Goal: Information Seeking & Learning: Check status

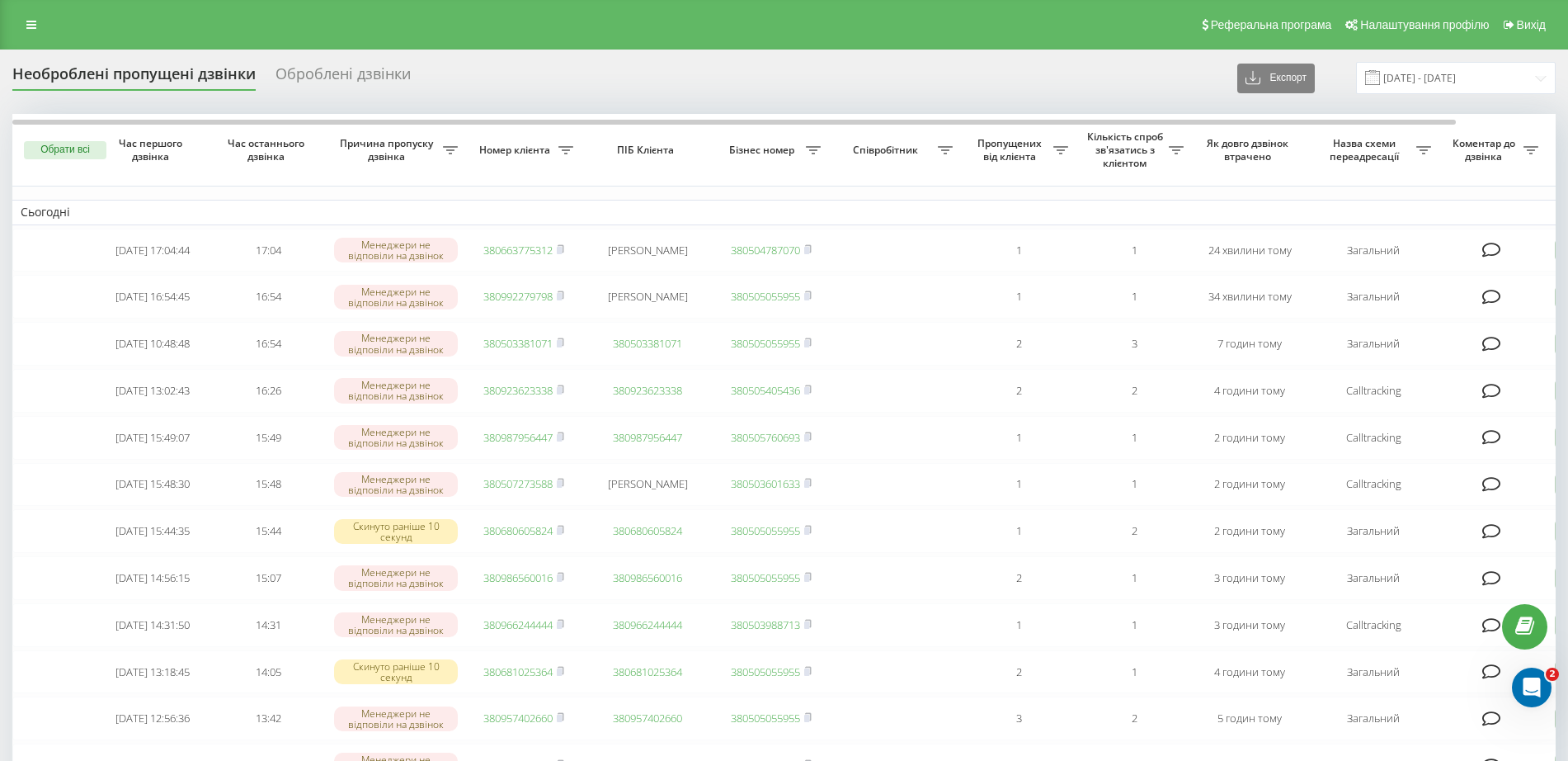
drag, startPoint x: 33, startPoint y: 11, endPoint x: 34, endPoint y: 40, distance: 29.0
click at [33, 17] on div "Реферальна програма Налаштування профілю Вихід" at bounding box center [784, 25] width 1568 height 50
click at [35, 28] on icon at bounding box center [32, 24] width 10 height 11
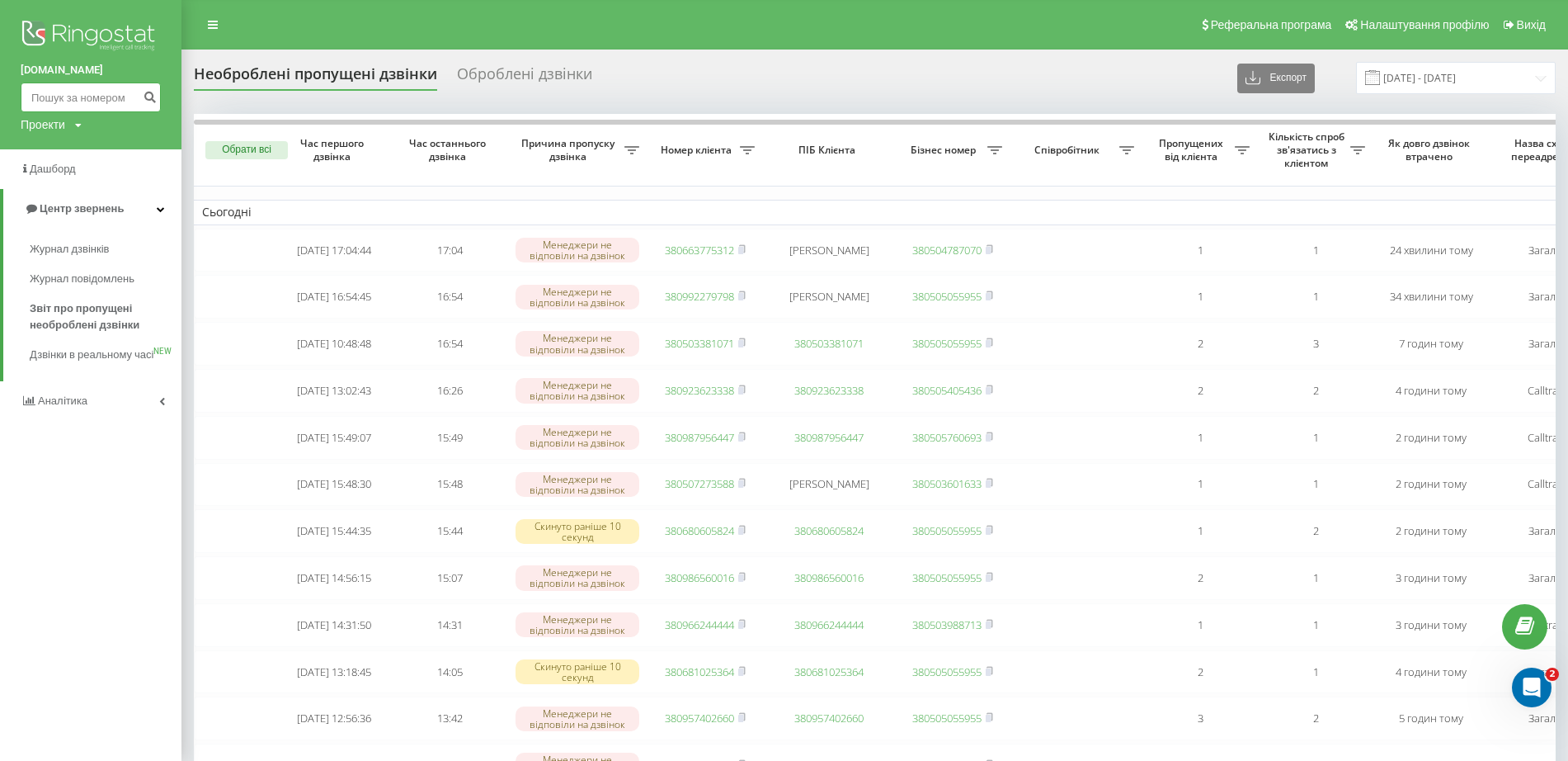
click at [84, 100] on input at bounding box center [90, 97] width 140 height 30
paste input "0997544990"
type input "0997544990"
click at [146, 97] on icon "submit" at bounding box center [150, 95] width 14 height 10
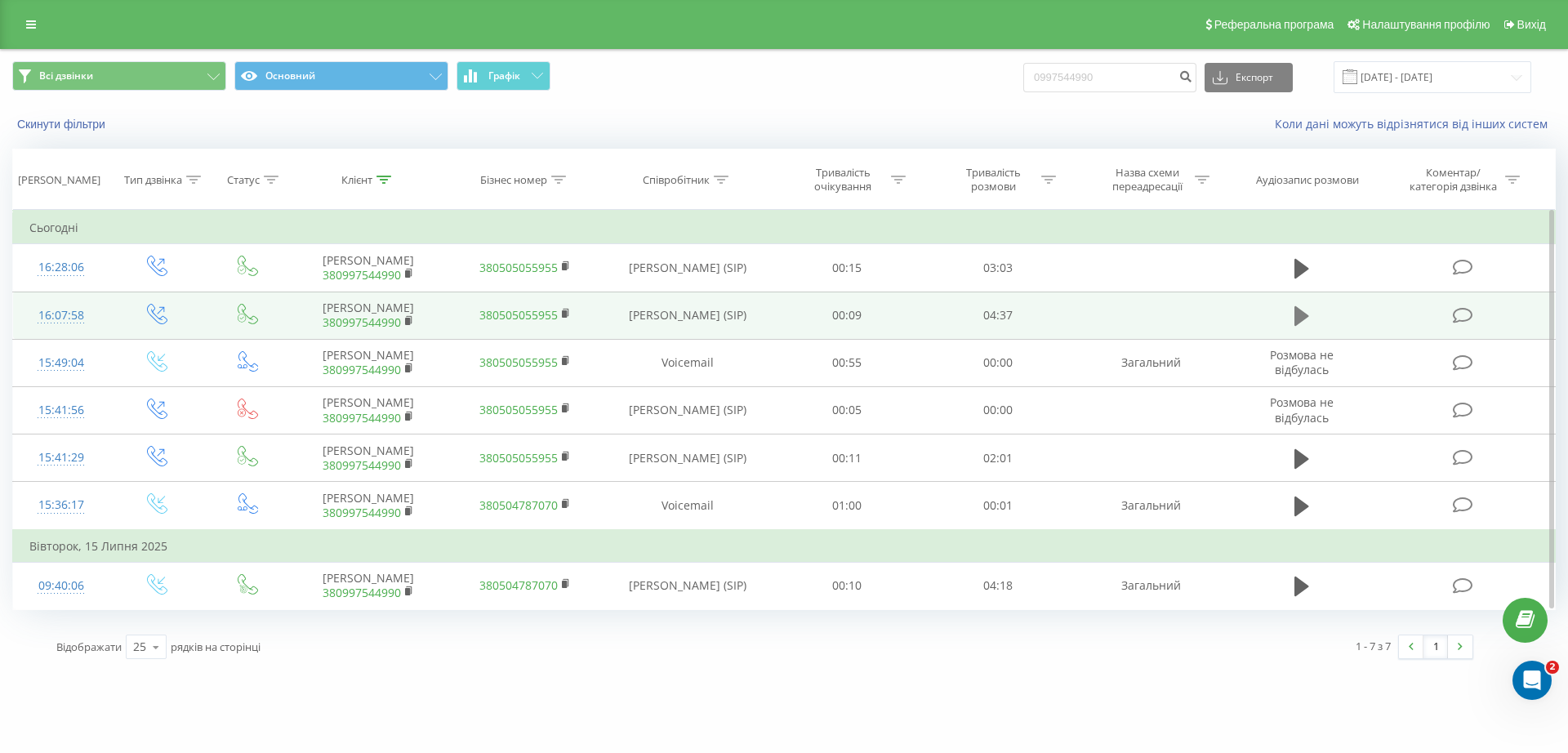
click at [1298, 318] on icon at bounding box center [1302, 316] width 14 height 20
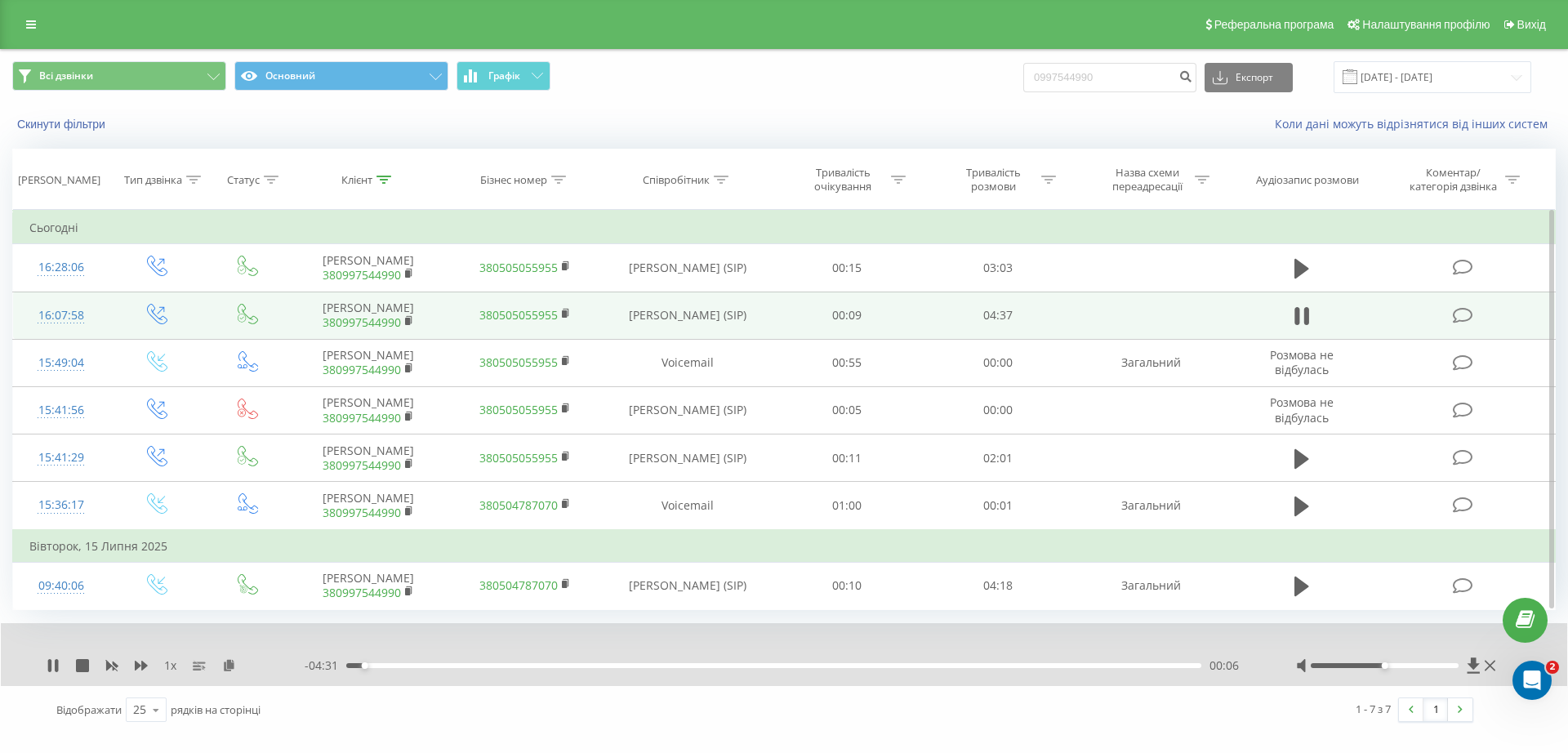
click at [1354, 668] on div at bounding box center [1398, 665] width 203 height 16
click at [49, 663] on icon at bounding box center [50, 665] width 3 height 13
click at [22, 31] on link at bounding box center [31, 24] width 30 height 23
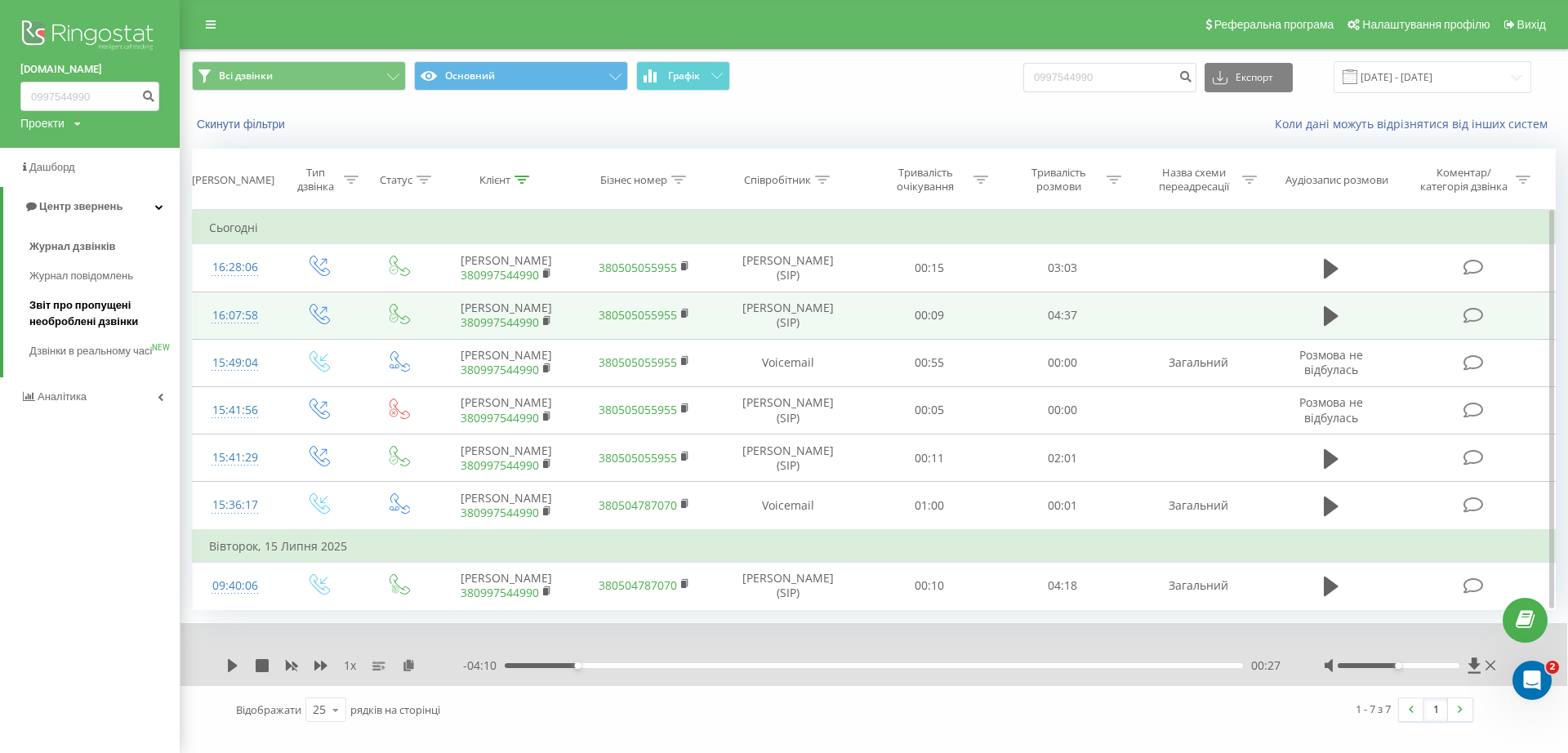
click at [63, 310] on span "Звіт про пропущені необроблені дзвінки" at bounding box center [100, 313] width 142 height 32
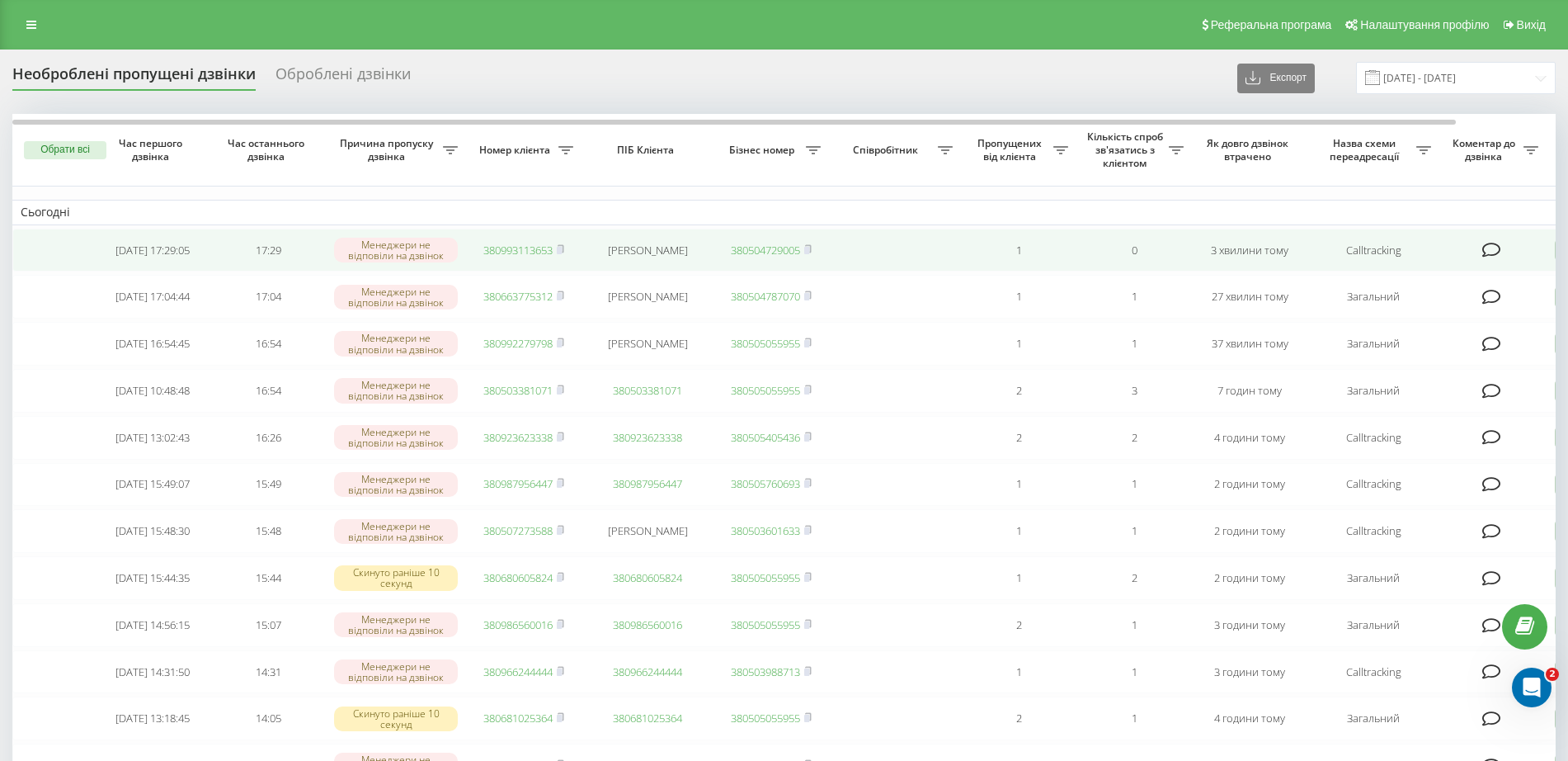
click at [499, 248] on link "380993113653" at bounding box center [518, 249] width 70 height 15
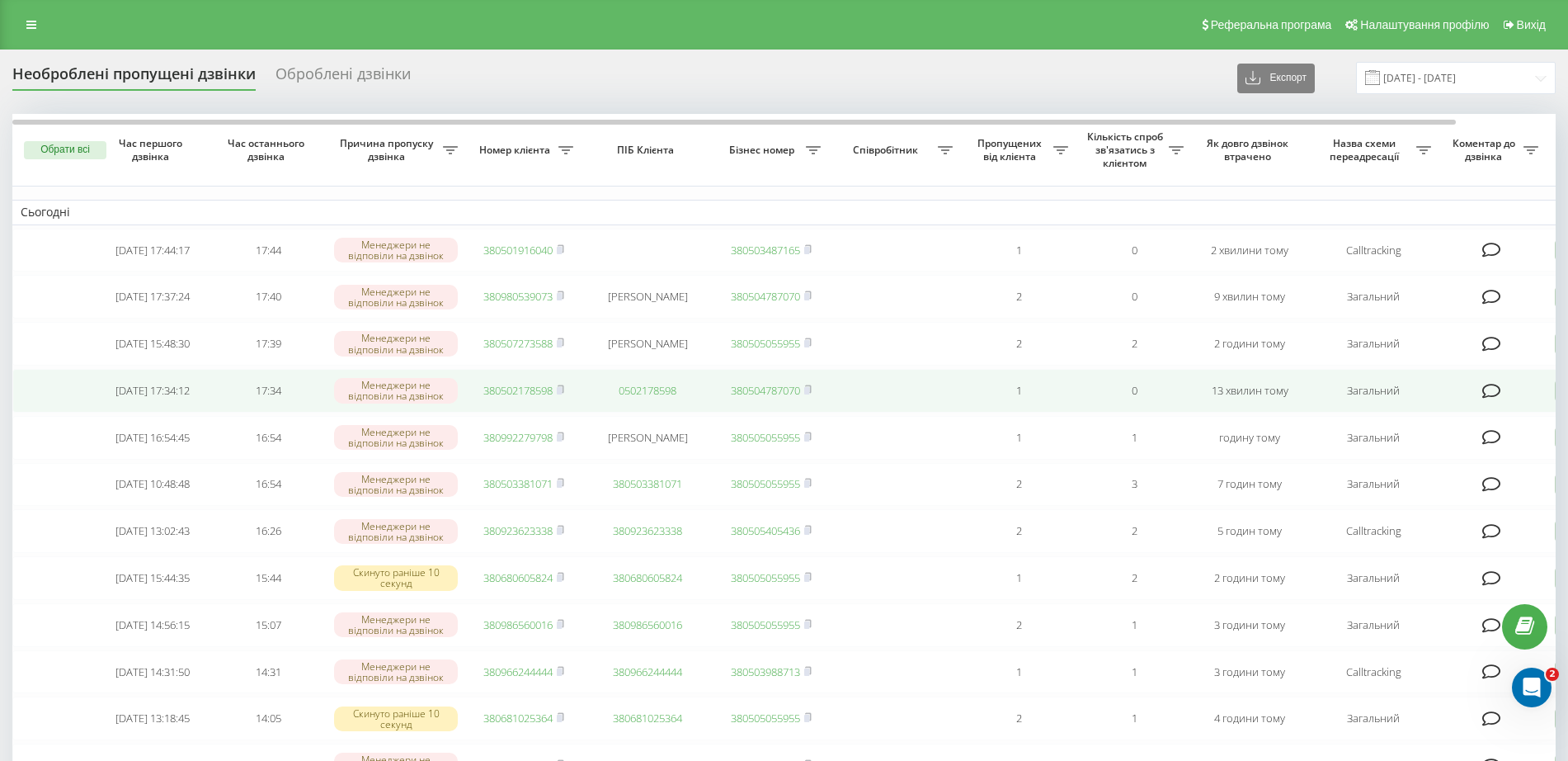
click at [513, 397] on link "380502178598" at bounding box center [518, 390] width 70 height 15
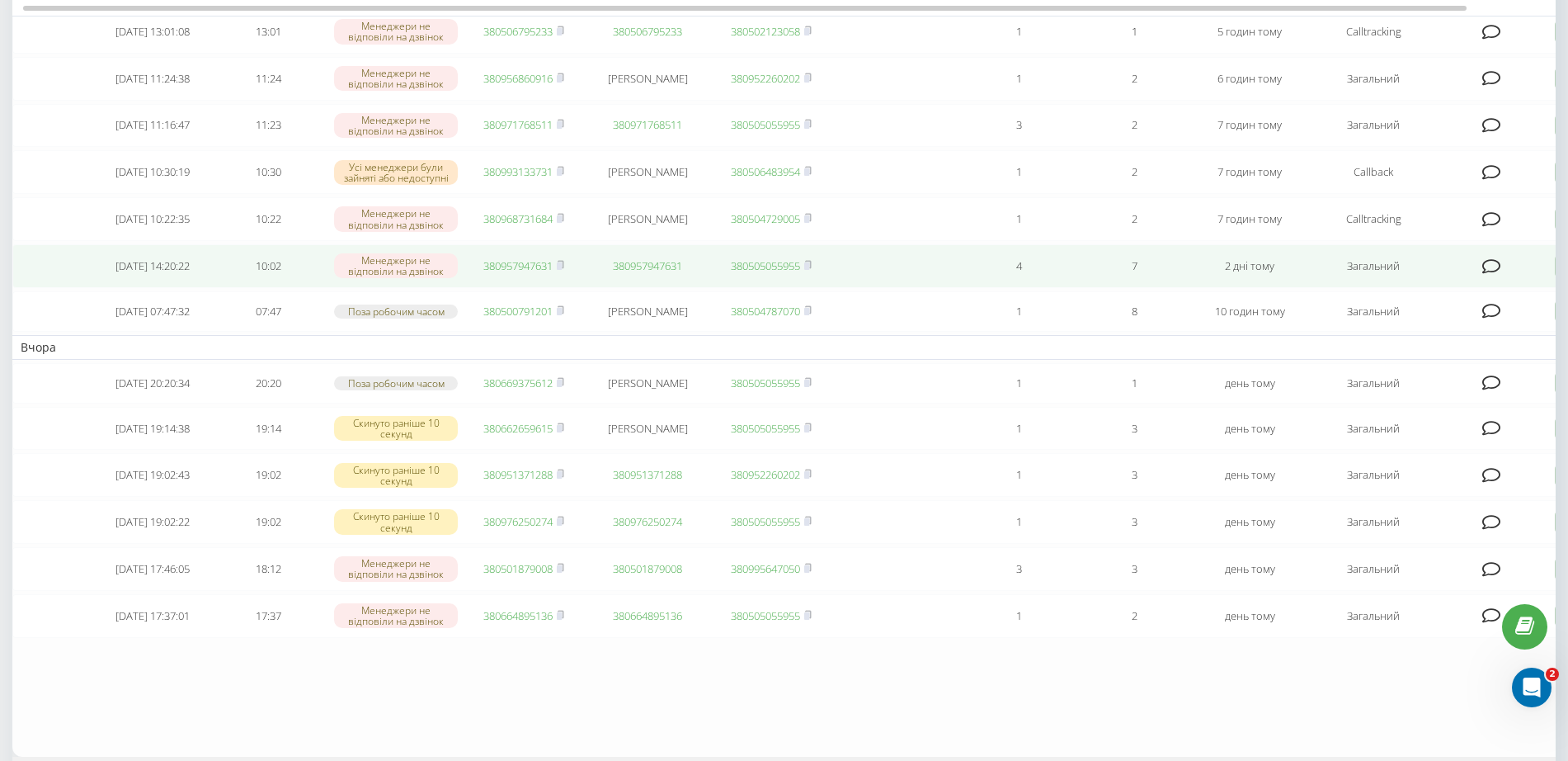
scroll to position [722, 0]
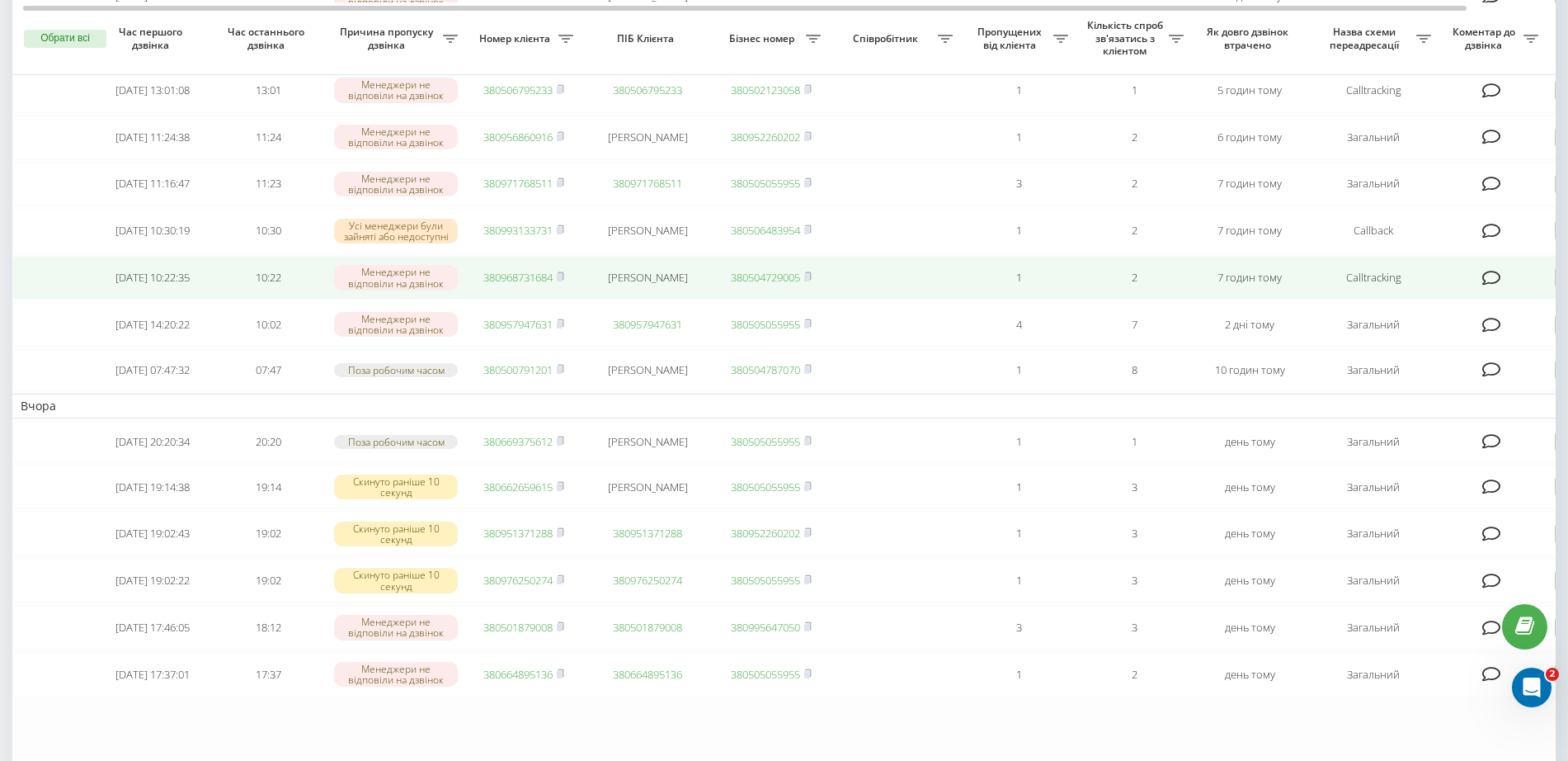
click at [531, 299] on td "380968731684" at bounding box center [524, 277] width 115 height 44
click at [527, 285] on link "380968731684" at bounding box center [518, 277] width 70 height 15
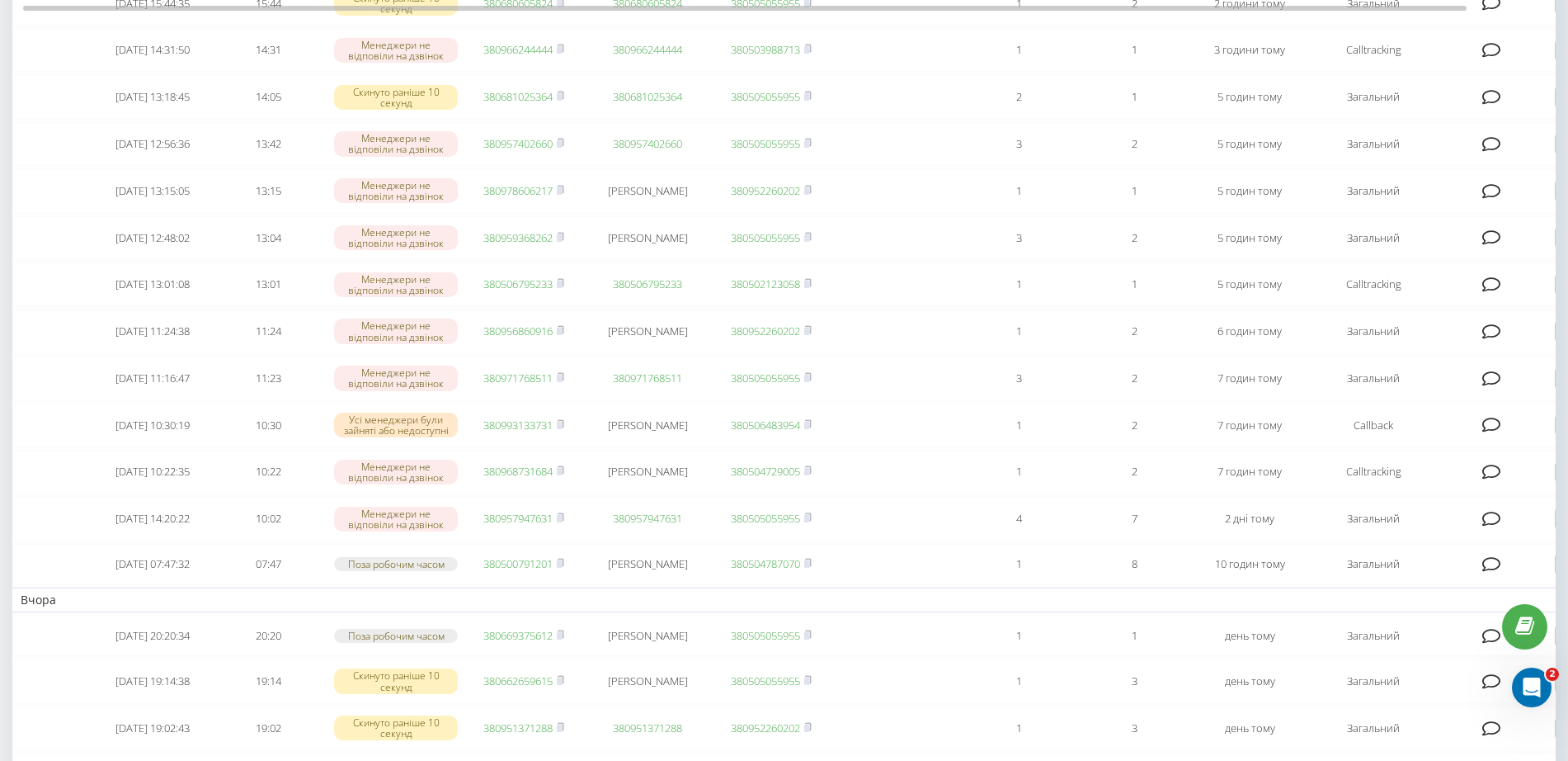
scroll to position [516, 0]
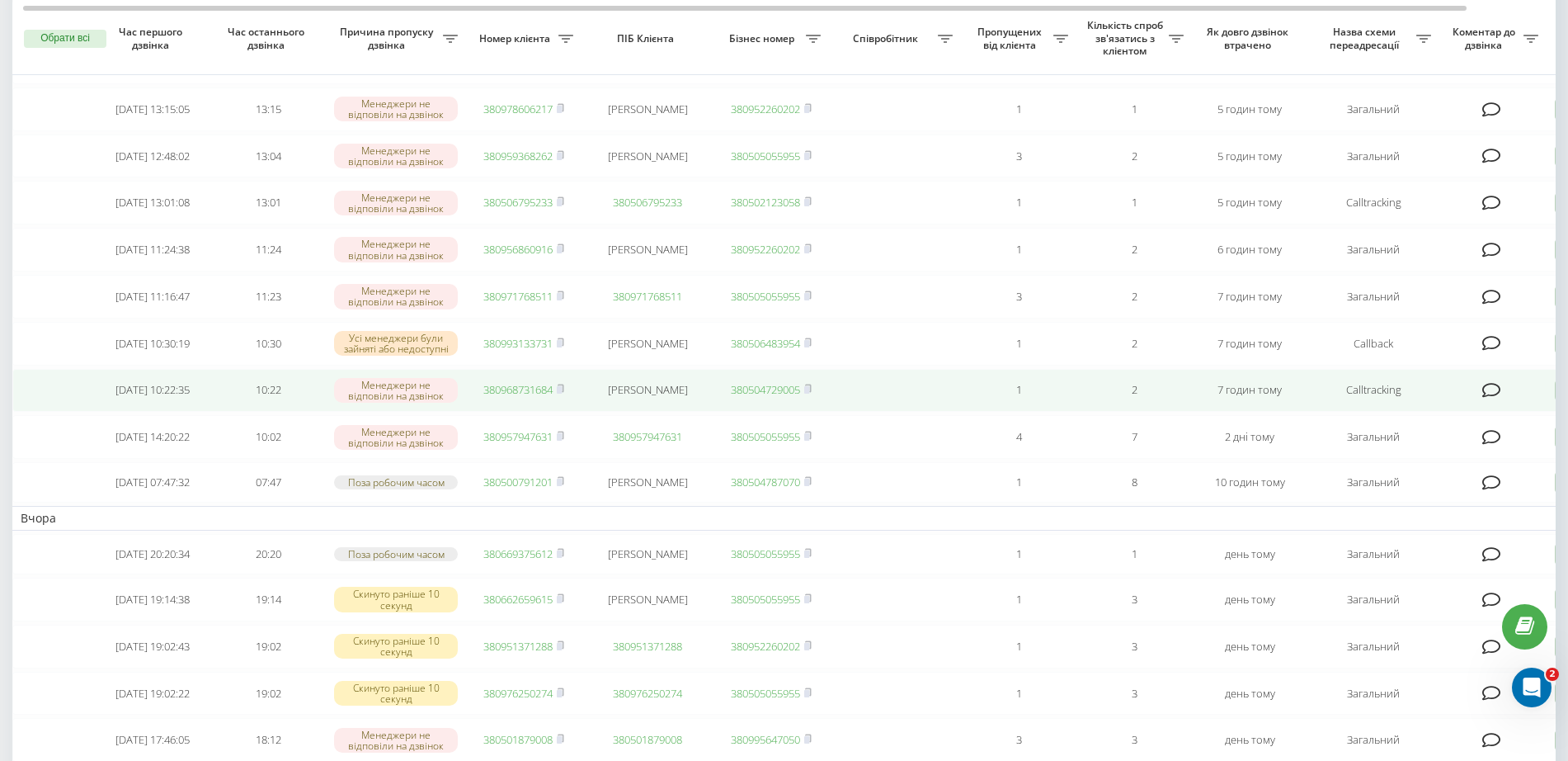
click at [499, 397] on link "380968731684" at bounding box center [518, 389] width 70 height 15
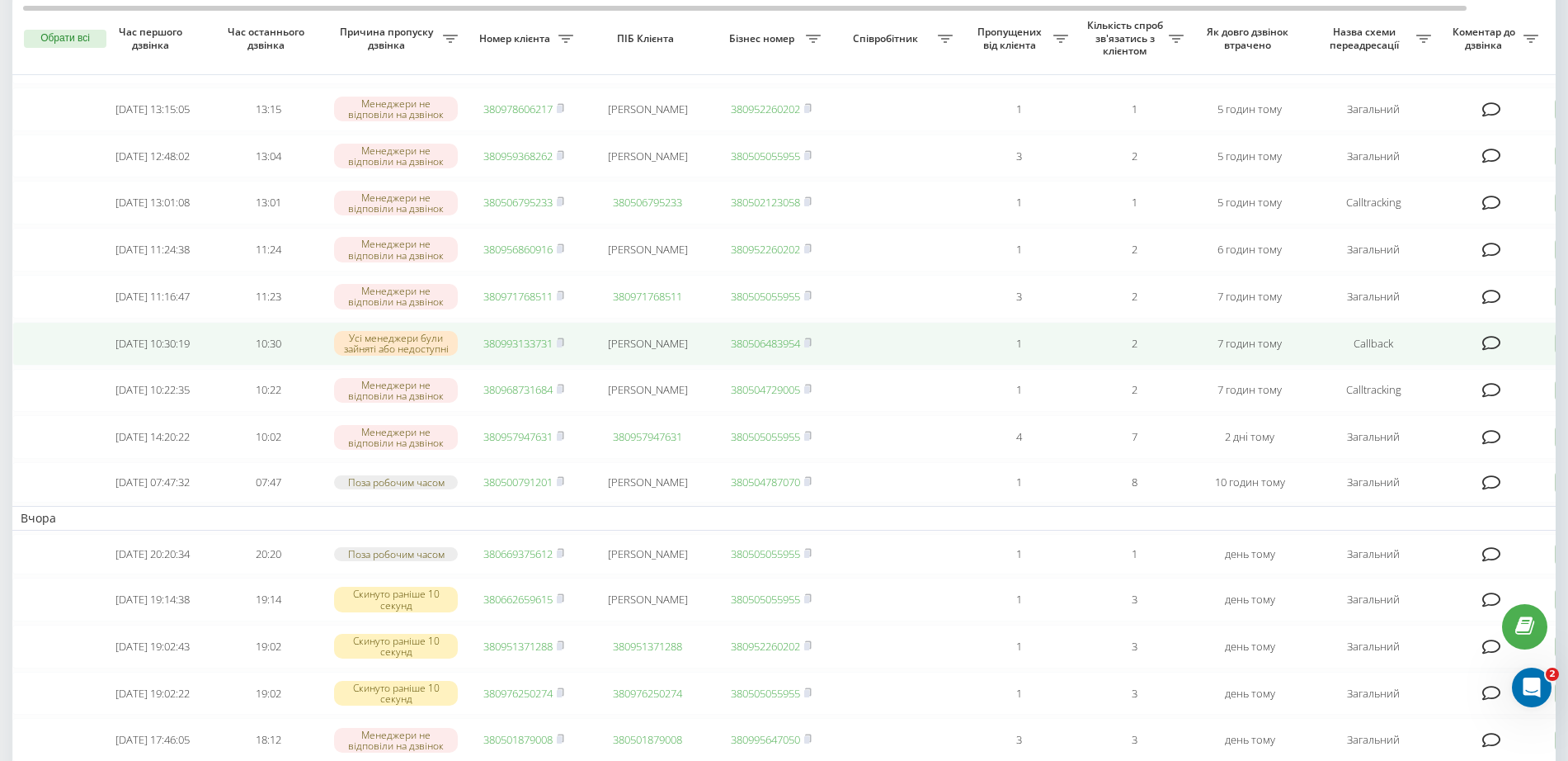
click at [502, 351] on link "380993133731" at bounding box center [518, 343] width 70 height 15
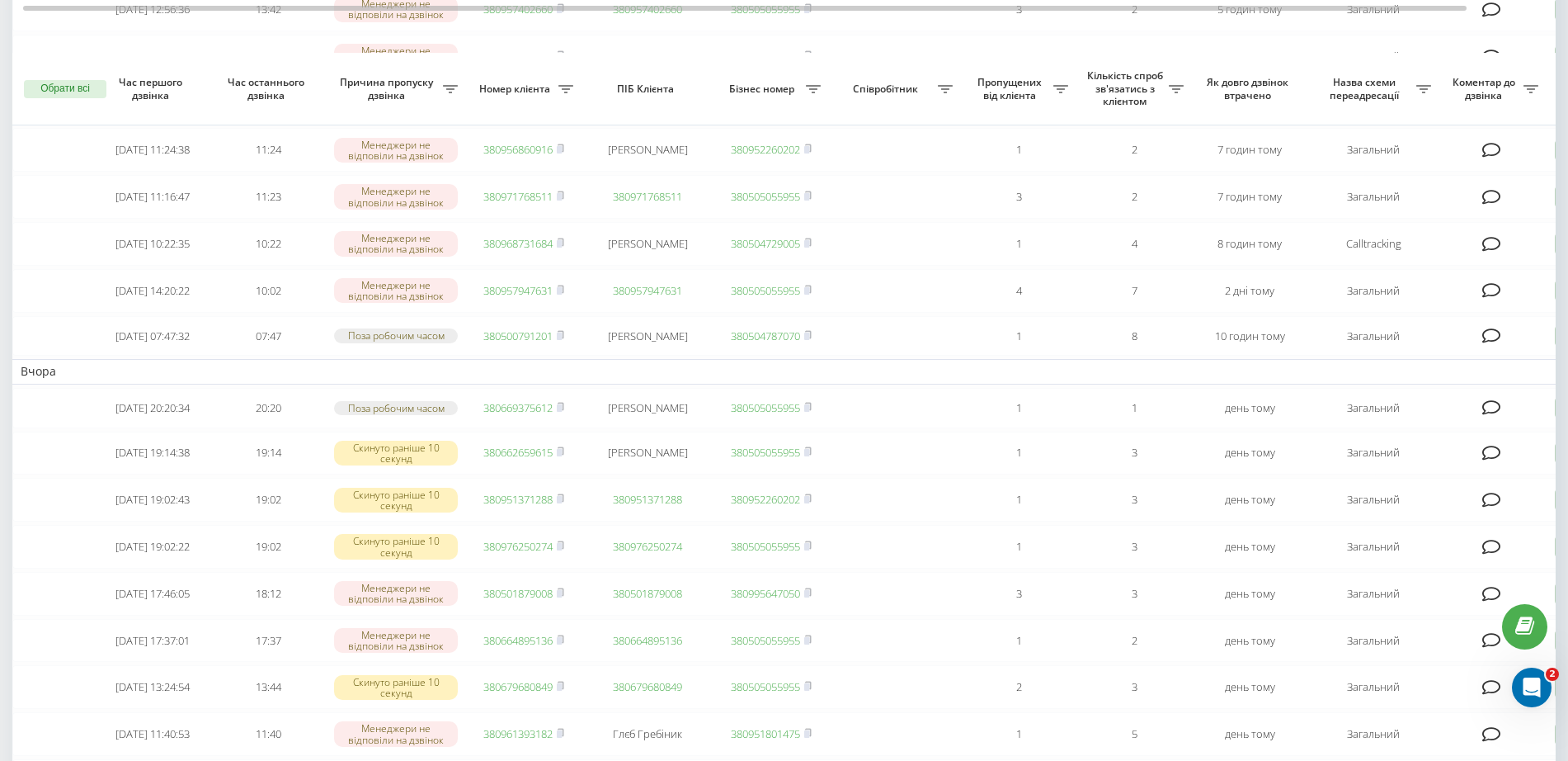
scroll to position [619, 0]
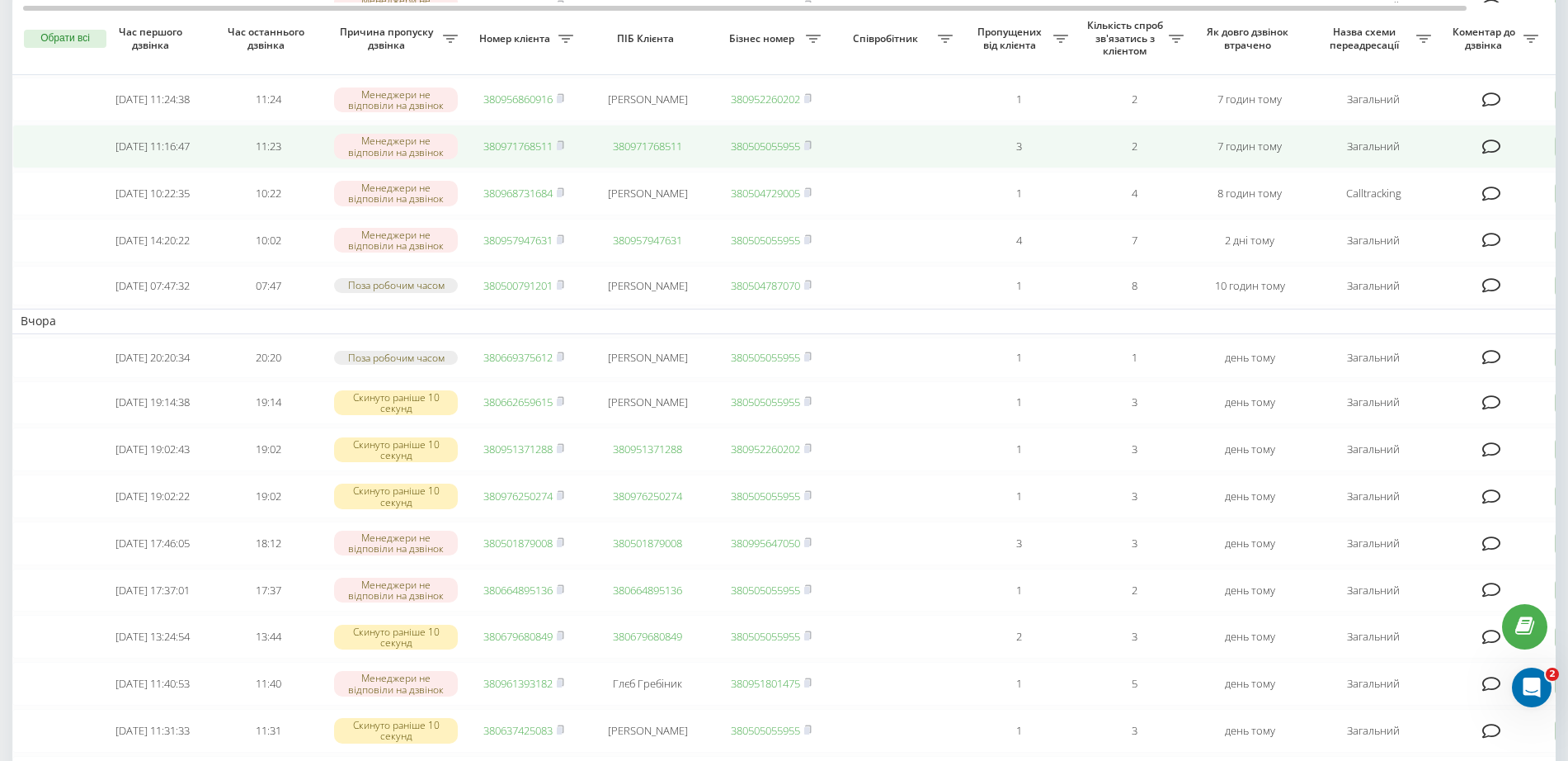
click at [536, 153] on link "380971768511" at bounding box center [518, 145] width 70 height 15
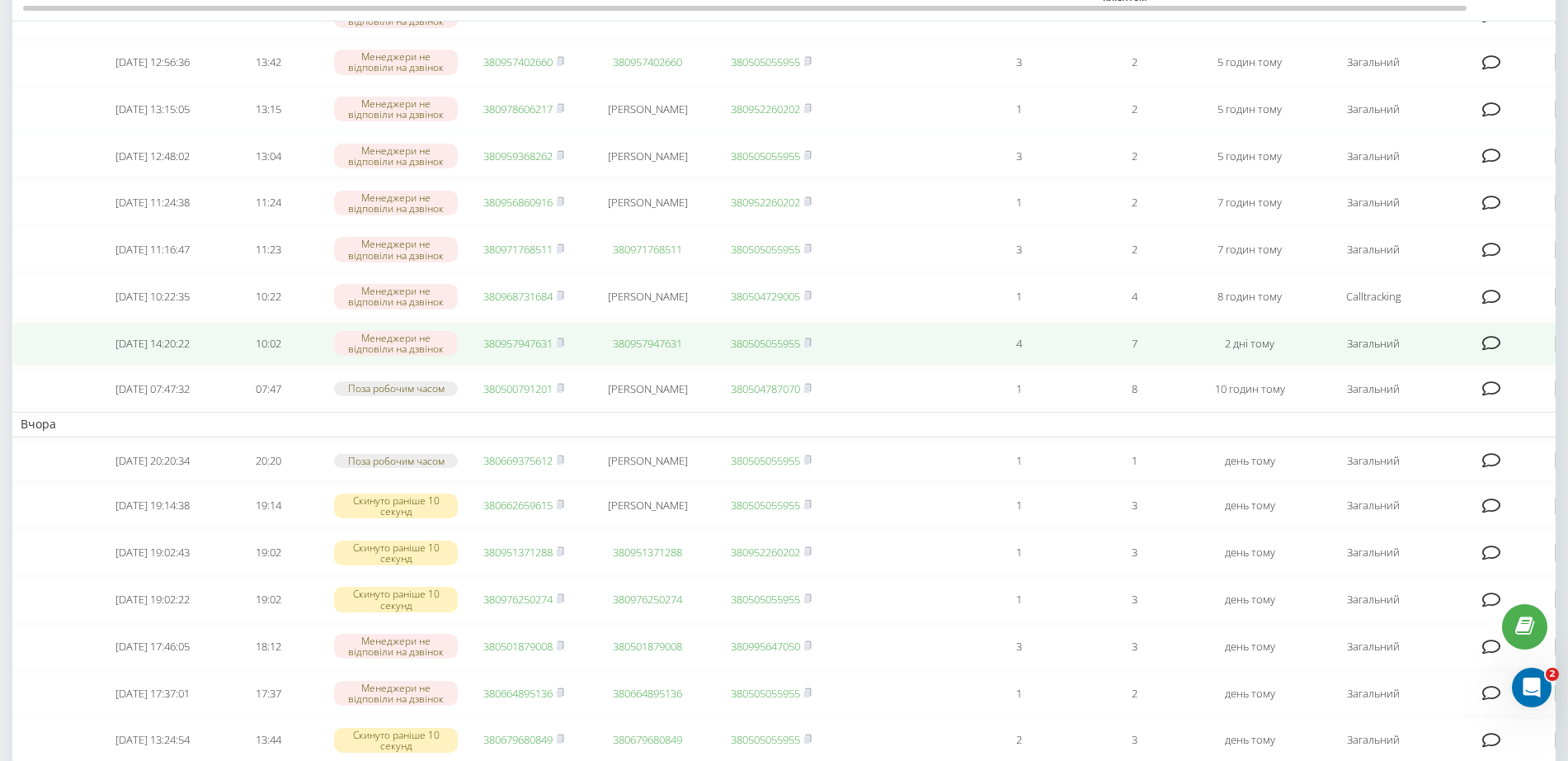
scroll to position [413, 0]
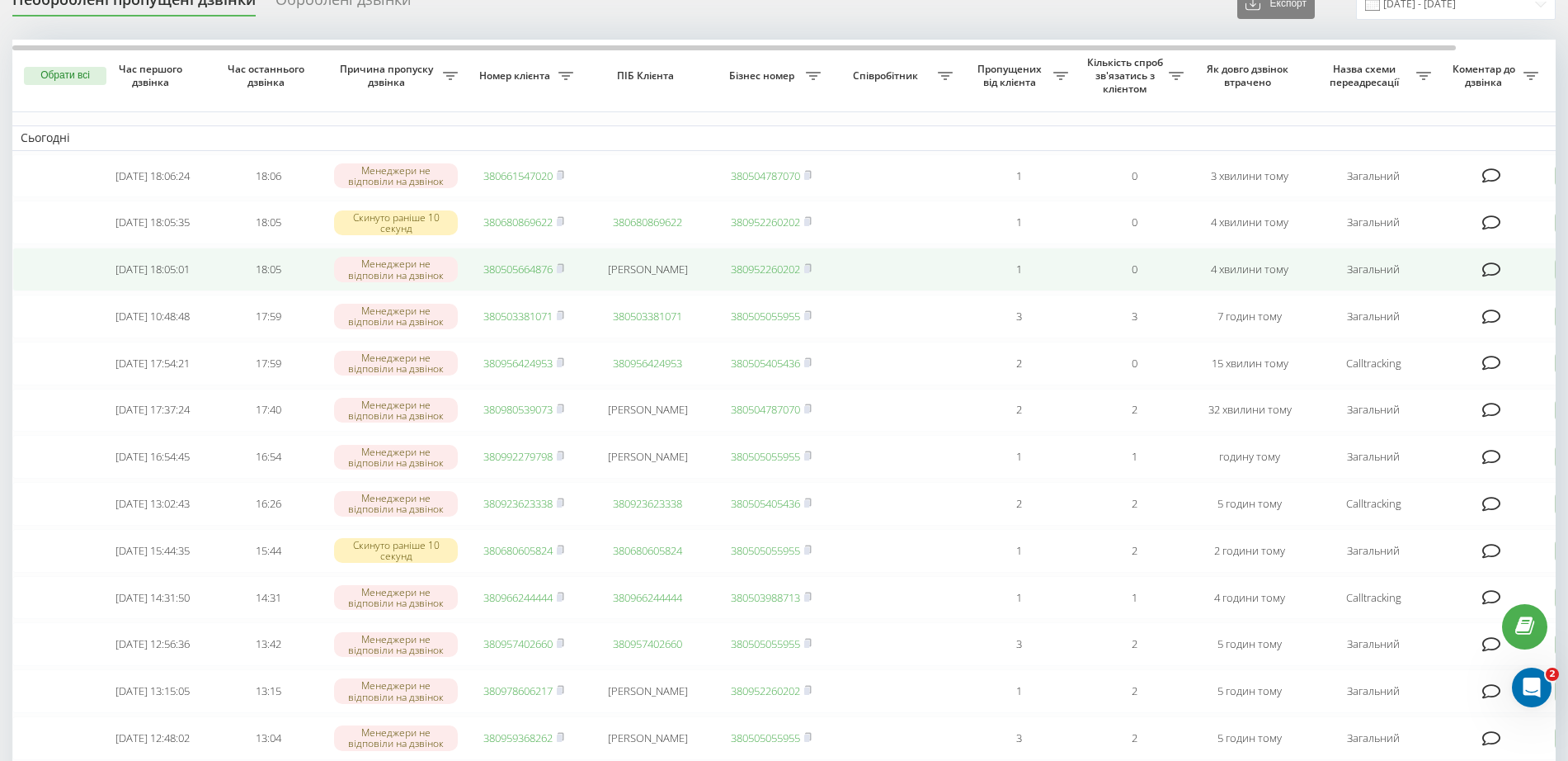
scroll to position [103, 0]
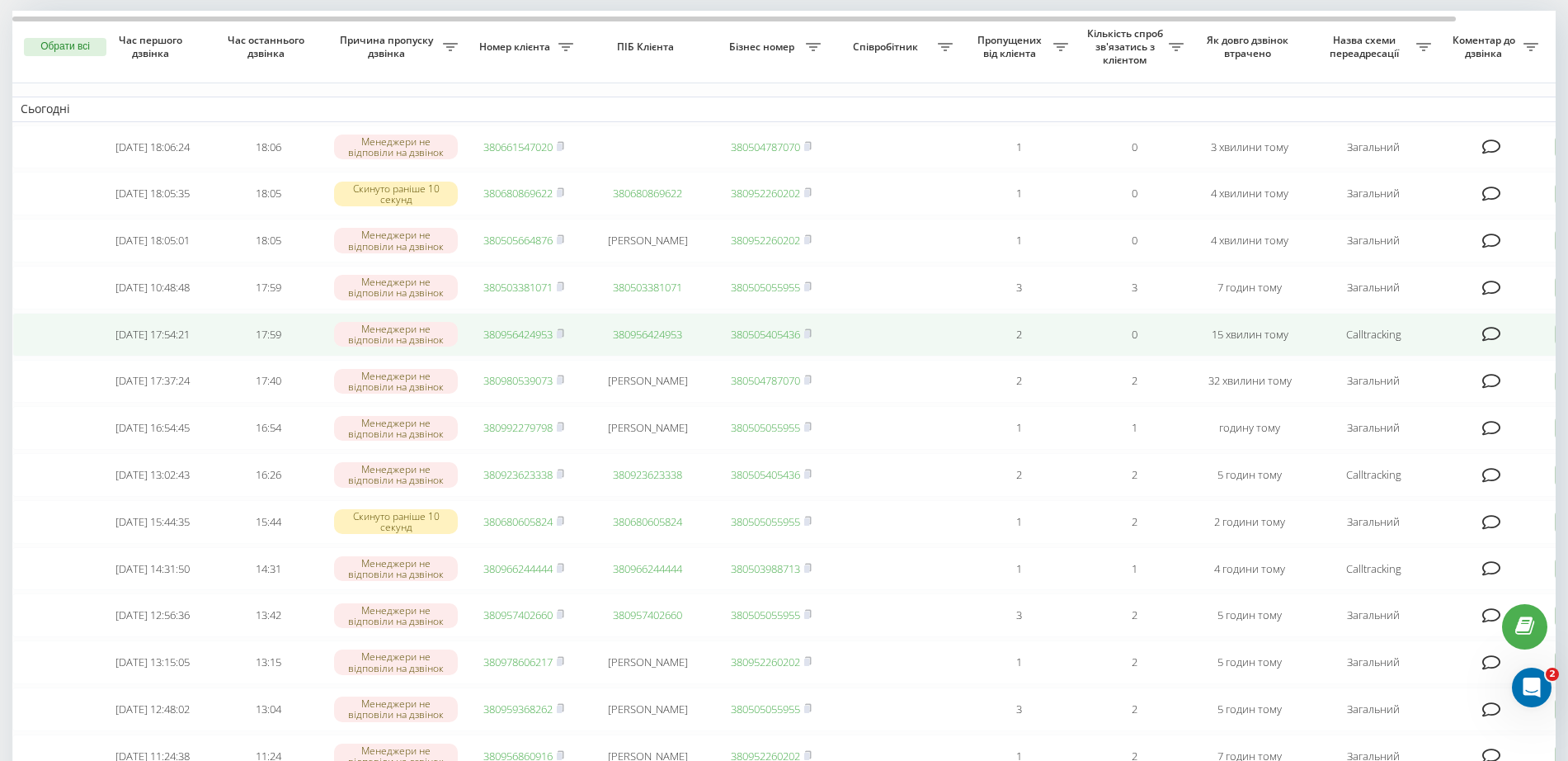
click at [500, 341] on link "380956424953" at bounding box center [518, 334] width 70 height 15
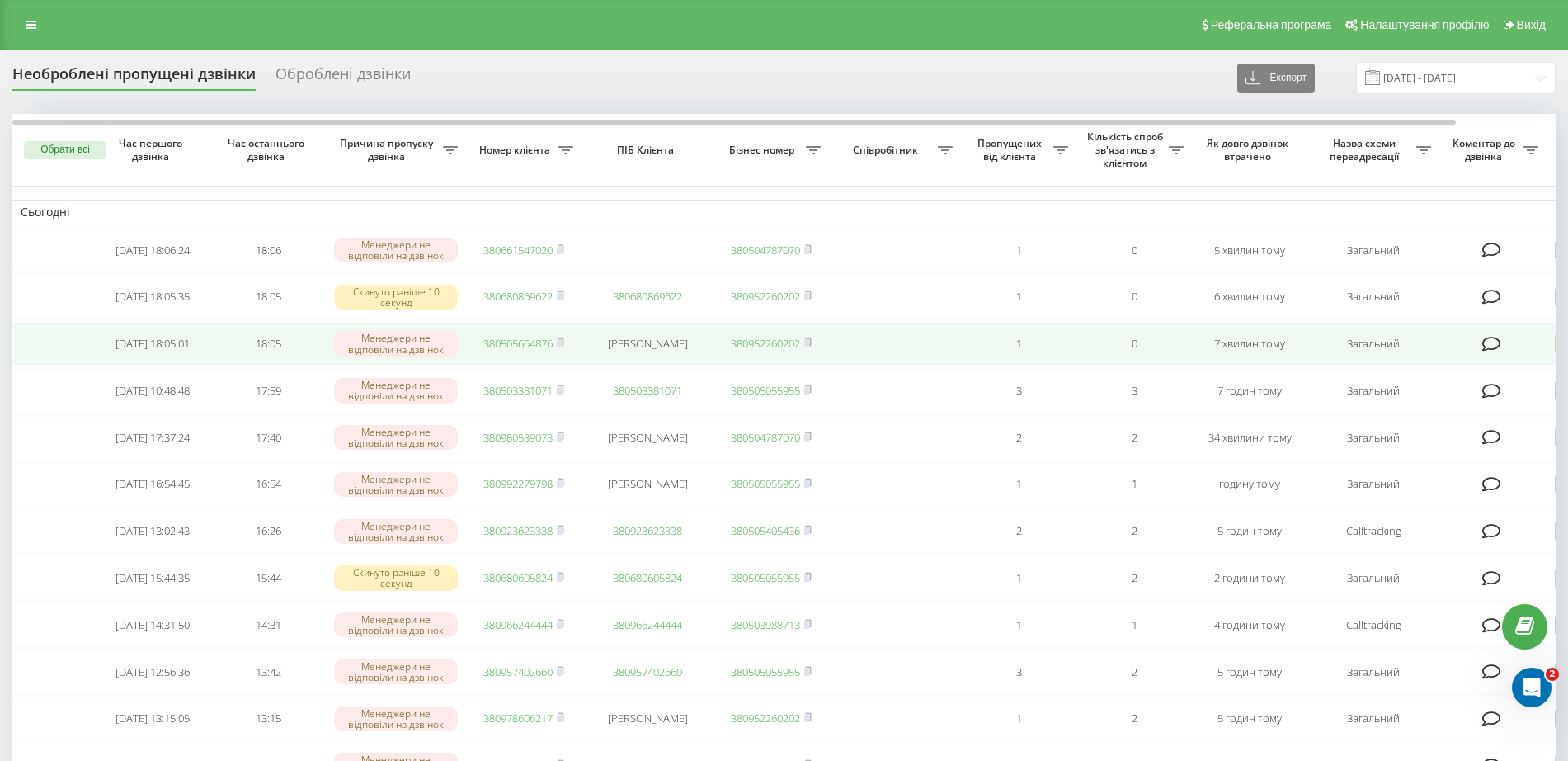
click at [534, 334] on td "380505664876" at bounding box center [524, 343] width 115 height 44
click at [529, 347] on link "380505664876" at bounding box center [518, 343] width 70 height 15
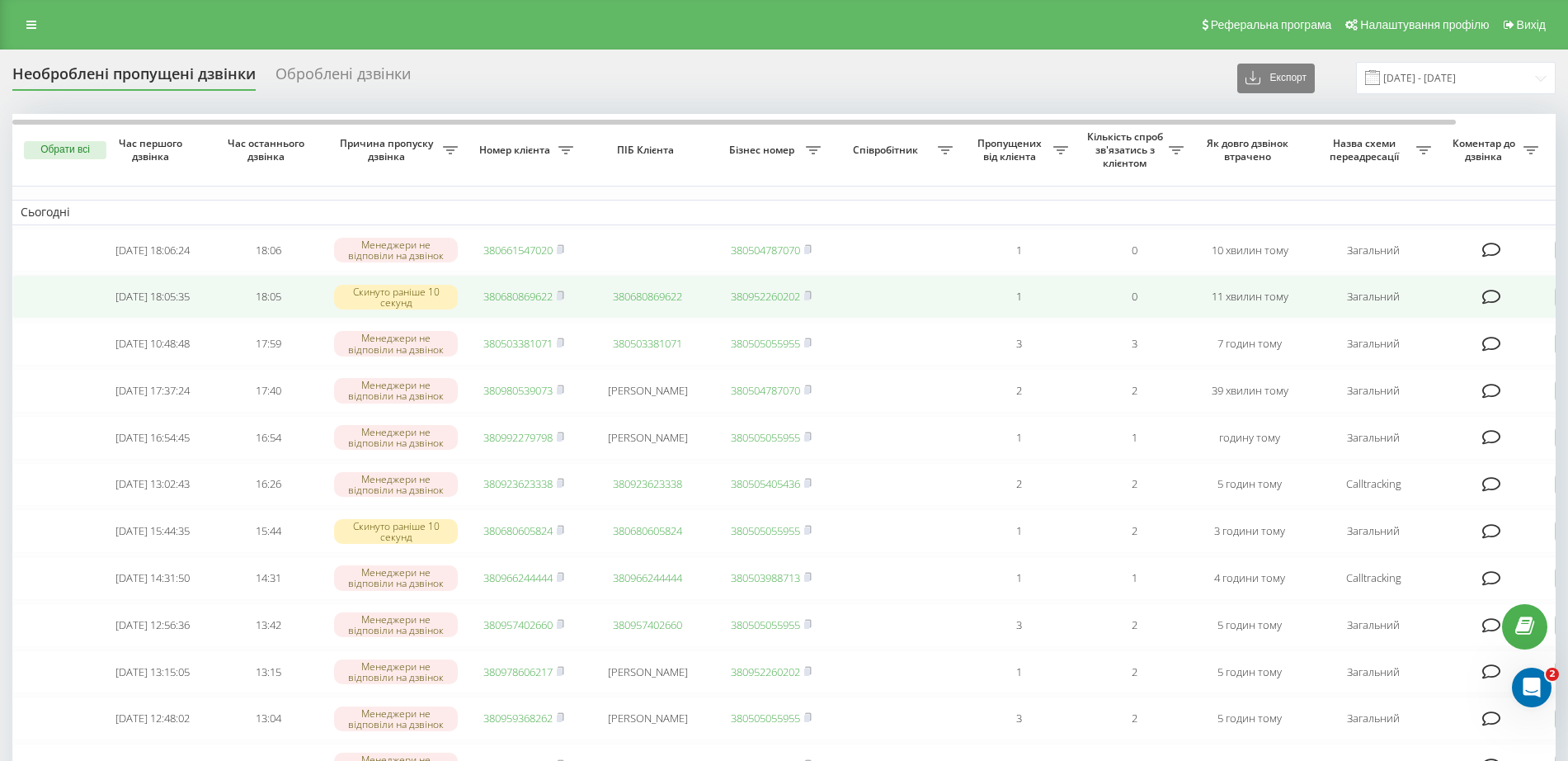
click at [518, 302] on link "380680869622" at bounding box center [518, 296] width 70 height 15
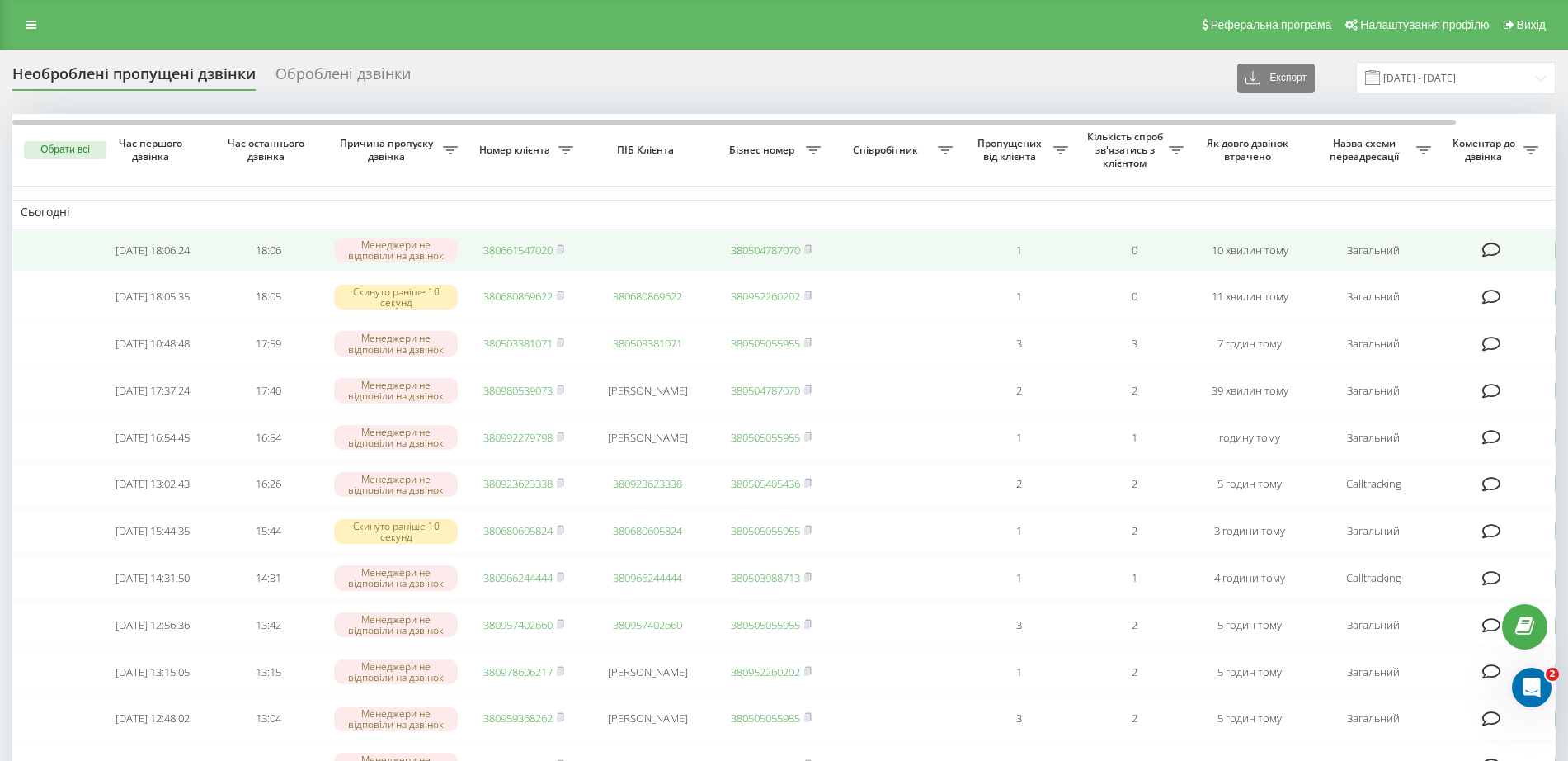
click at [520, 253] on link "380661547020" at bounding box center [518, 249] width 70 height 15
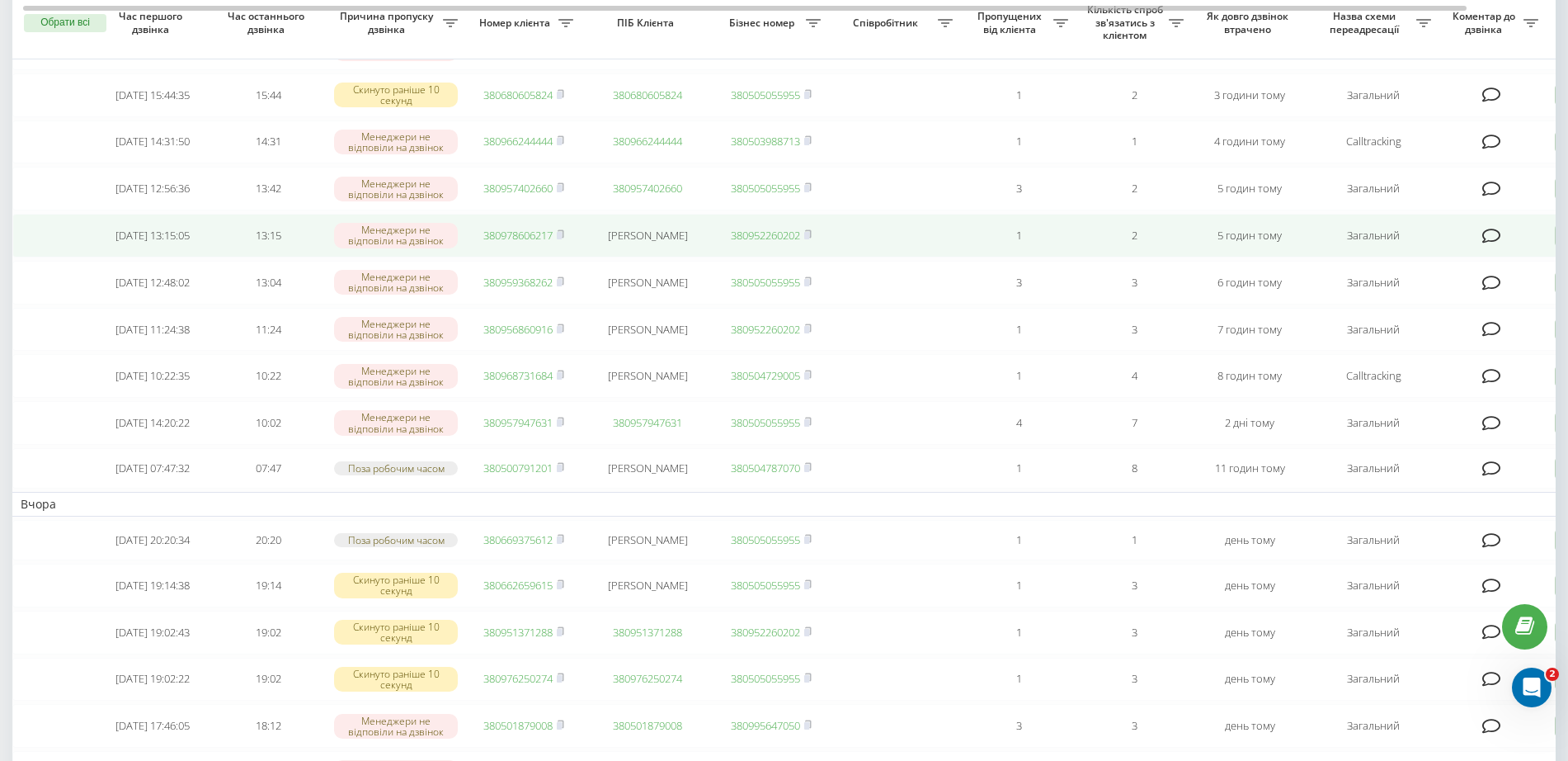
scroll to position [310, 0]
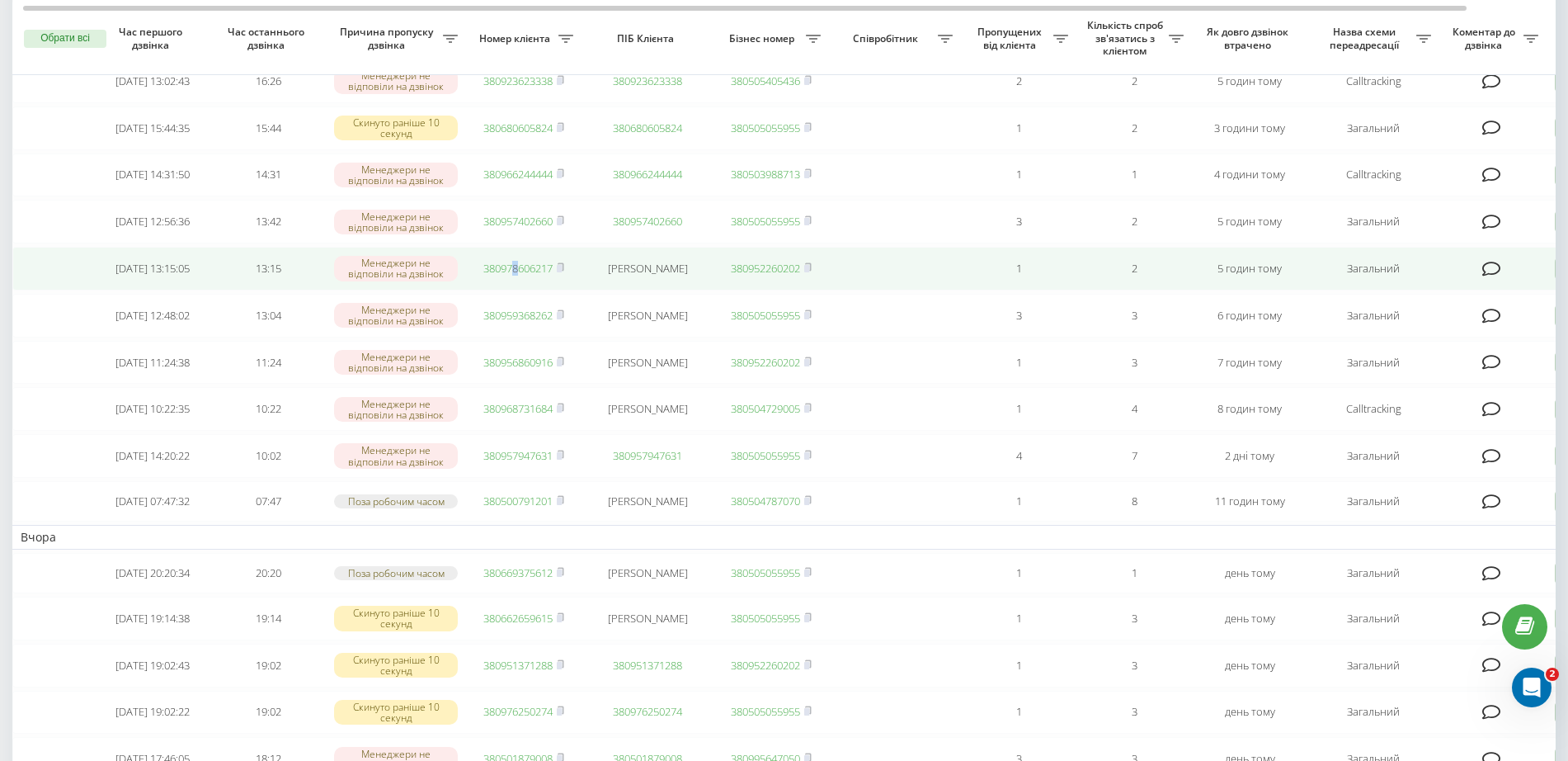
click at [517, 291] on td "380978606217" at bounding box center [524, 268] width 115 height 44
click at [535, 275] on link "380978606217" at bounding box center [518, 267] width 70 height 15
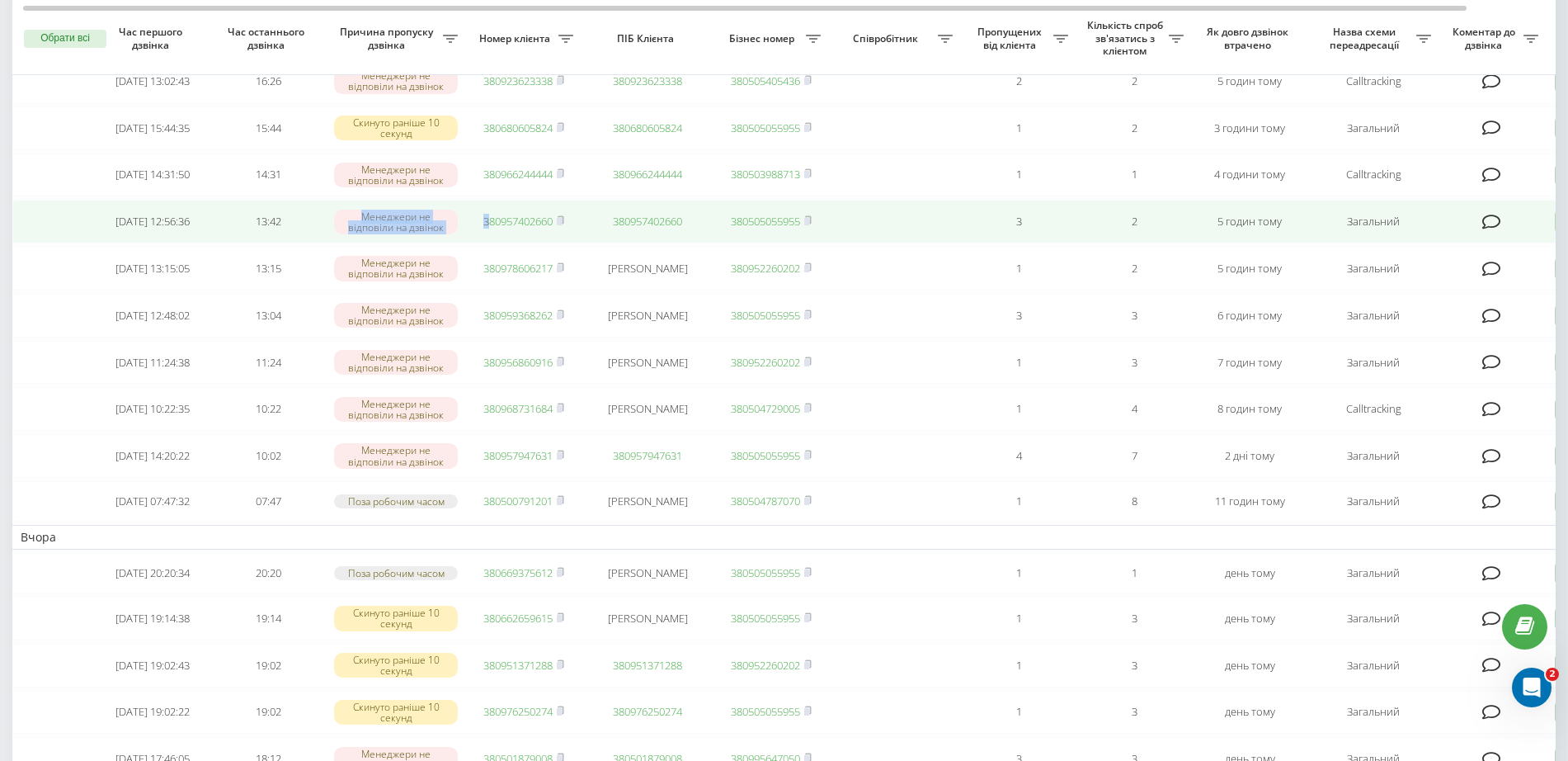
drag, startPoint x: 315, startPoint y: 262, endPoint x: 488, endPoint y: 242, distance: 174.2
click at [488, 242] on tr "2025-08-20 12:56:36 13:42 Менеджери не відповіли на дзвінок 380957402660 380957…" at bounding box center [836, 221] width 1650 height 44
click at [541, 229] on link "380957402660" at bounding box center [518, 221] width 70 height 15
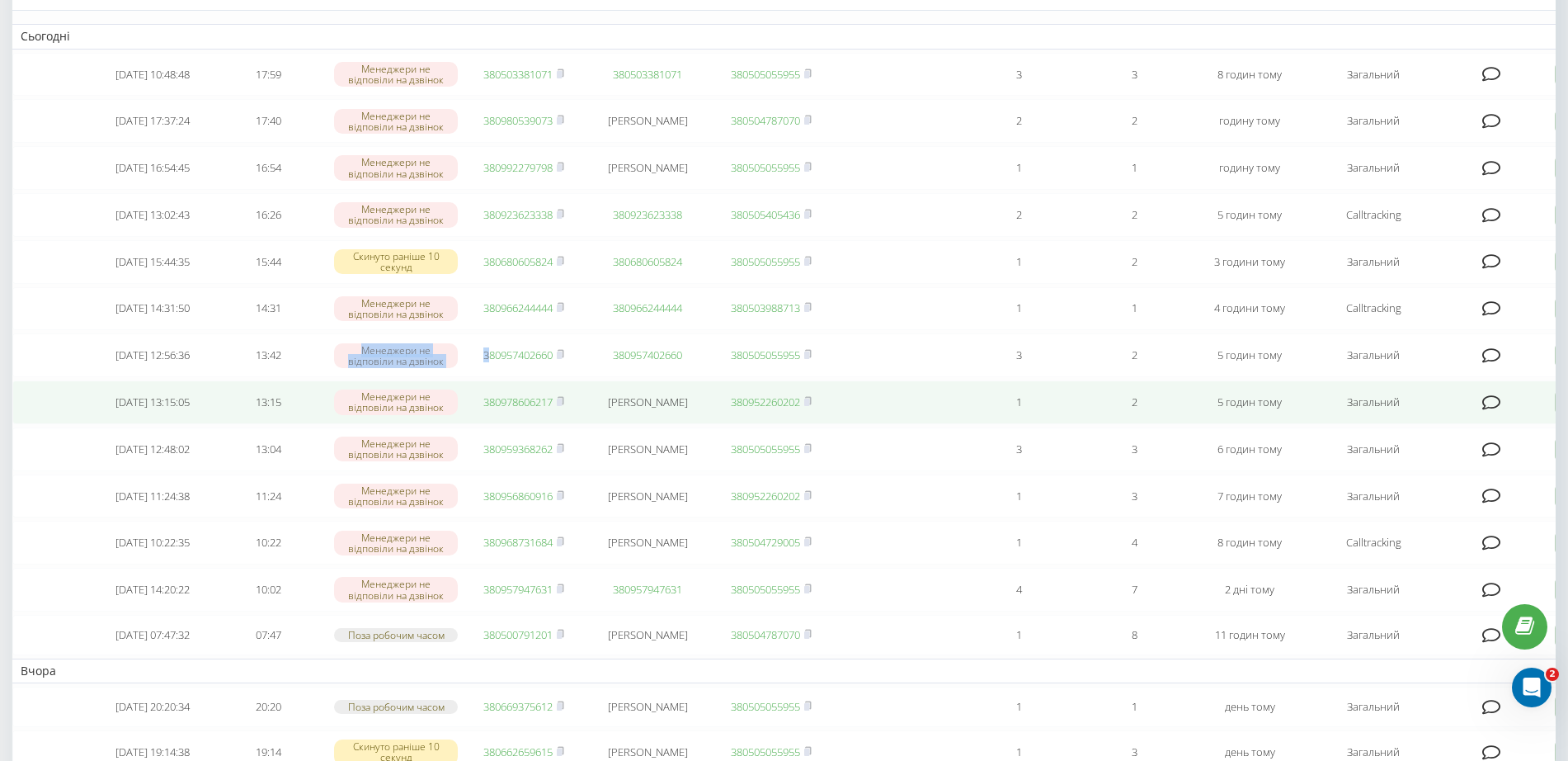
scroll to position [0, 0]
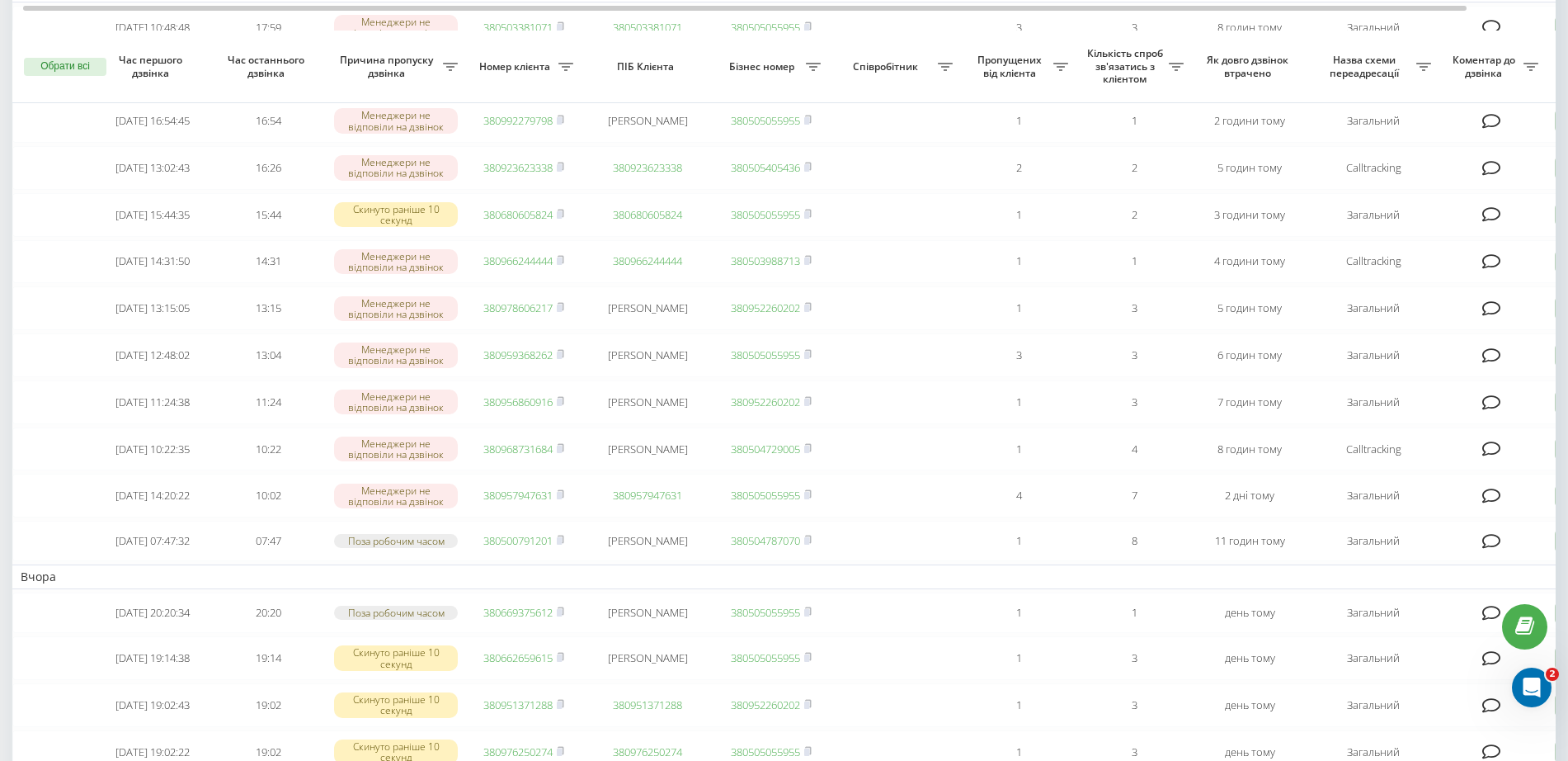
scroll to position [206, 0]
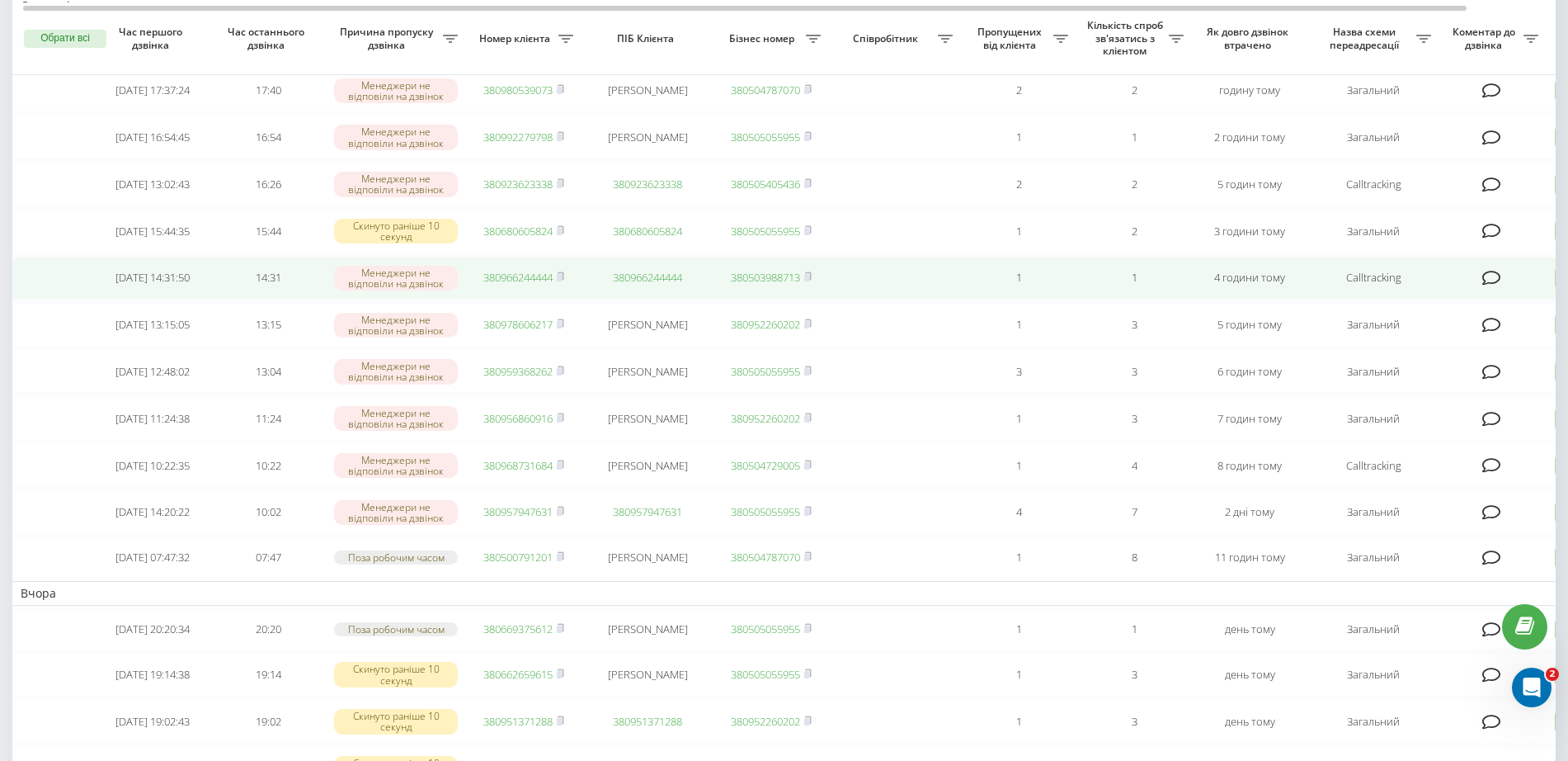
click at [524, 285] on link "380966244444" at bounding box center [518, 277] width 70 height 15
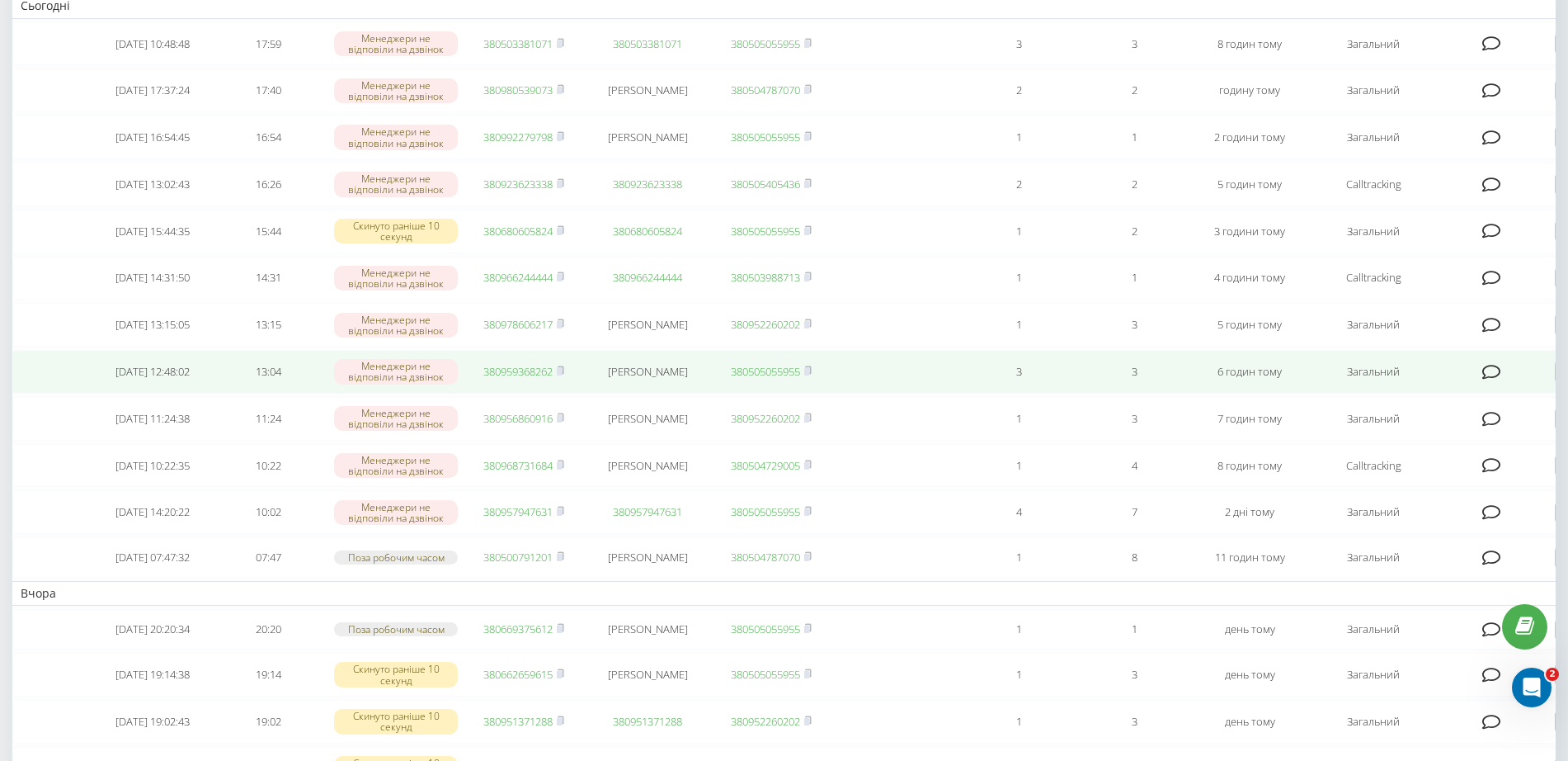
scroll to position [0, 0]
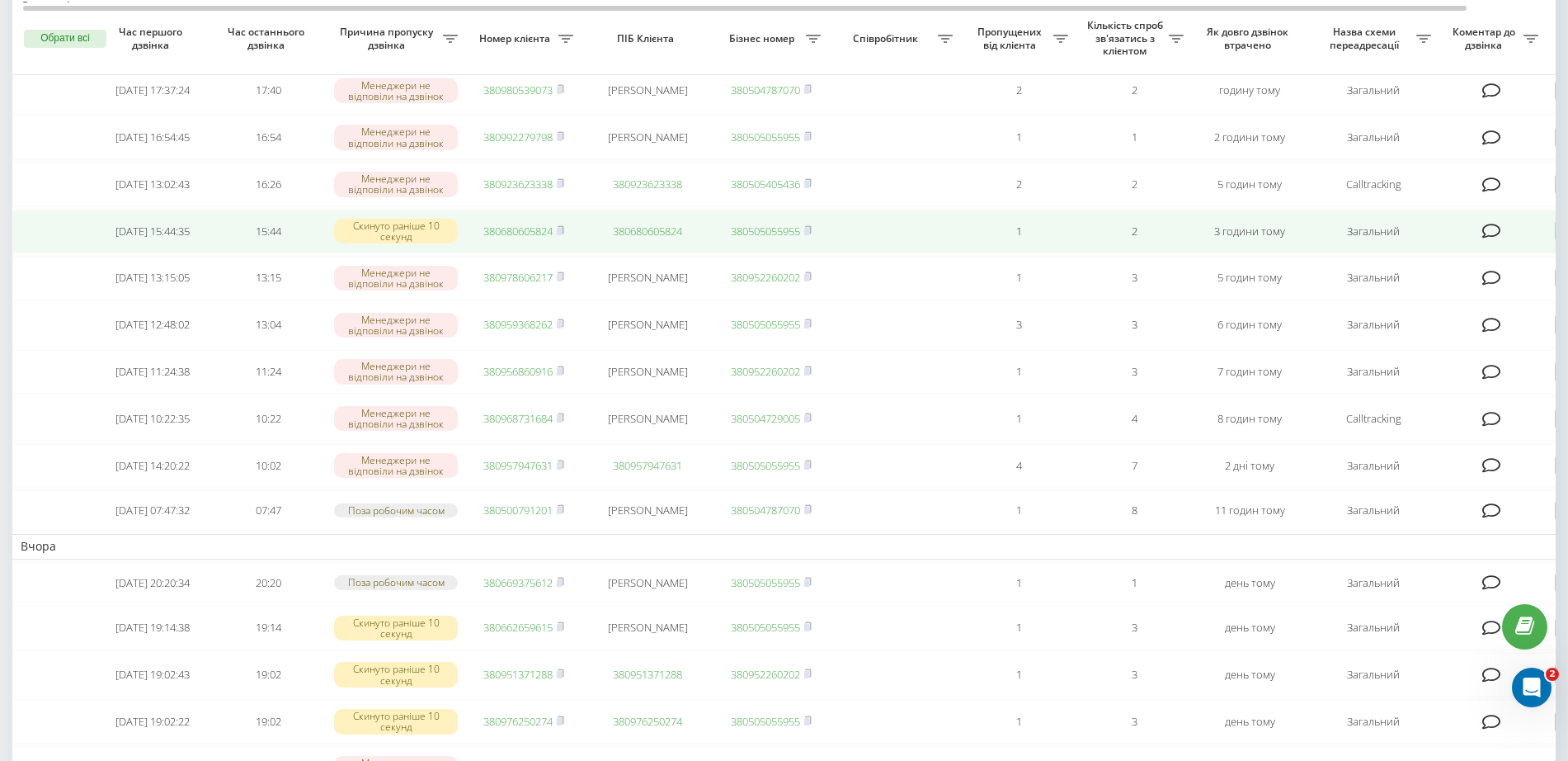
click at [494, 237] on link "380680605824" at bounding box center [518, 230] width 70 height 15
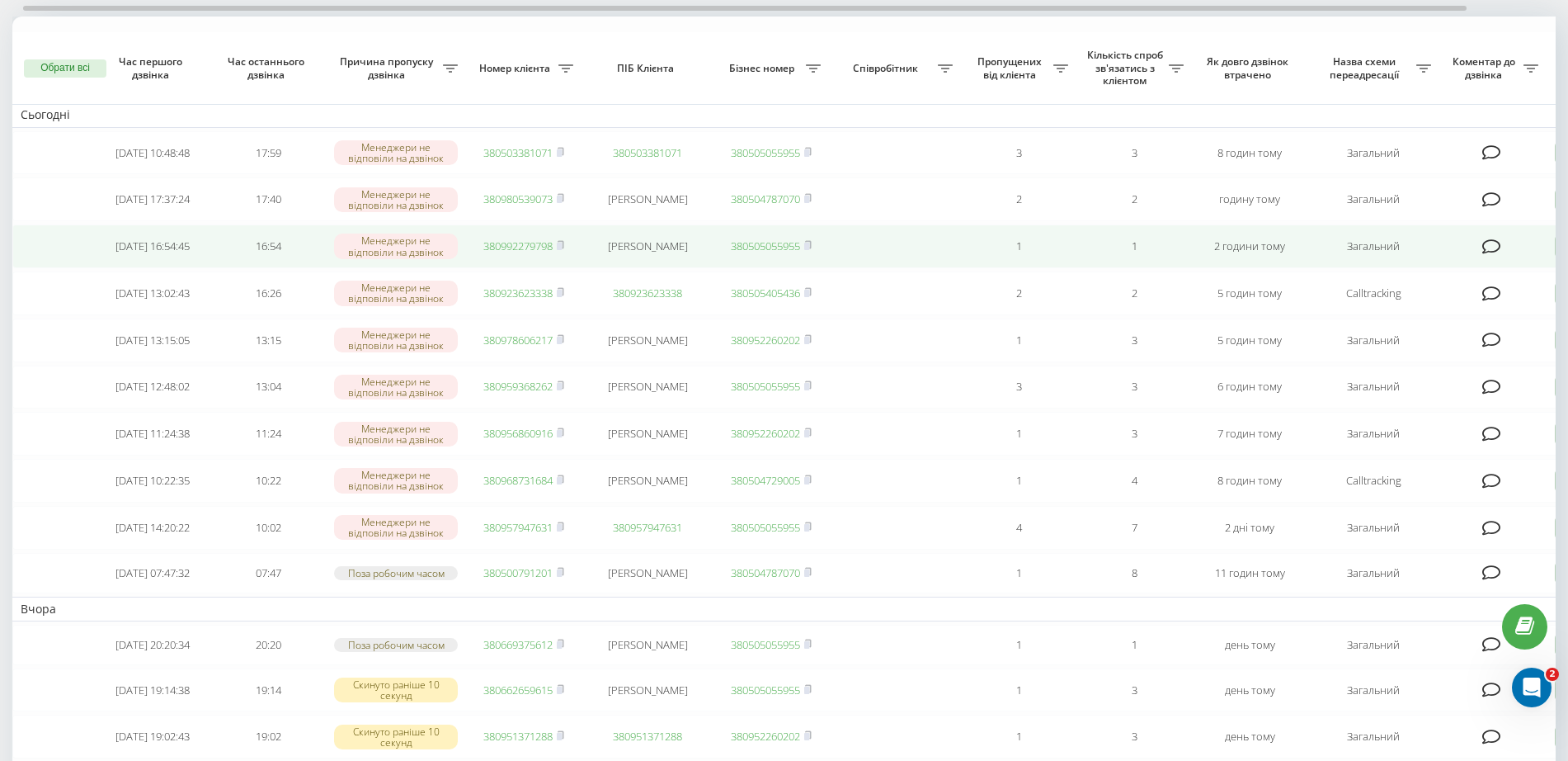
scroll to position [206, 0]
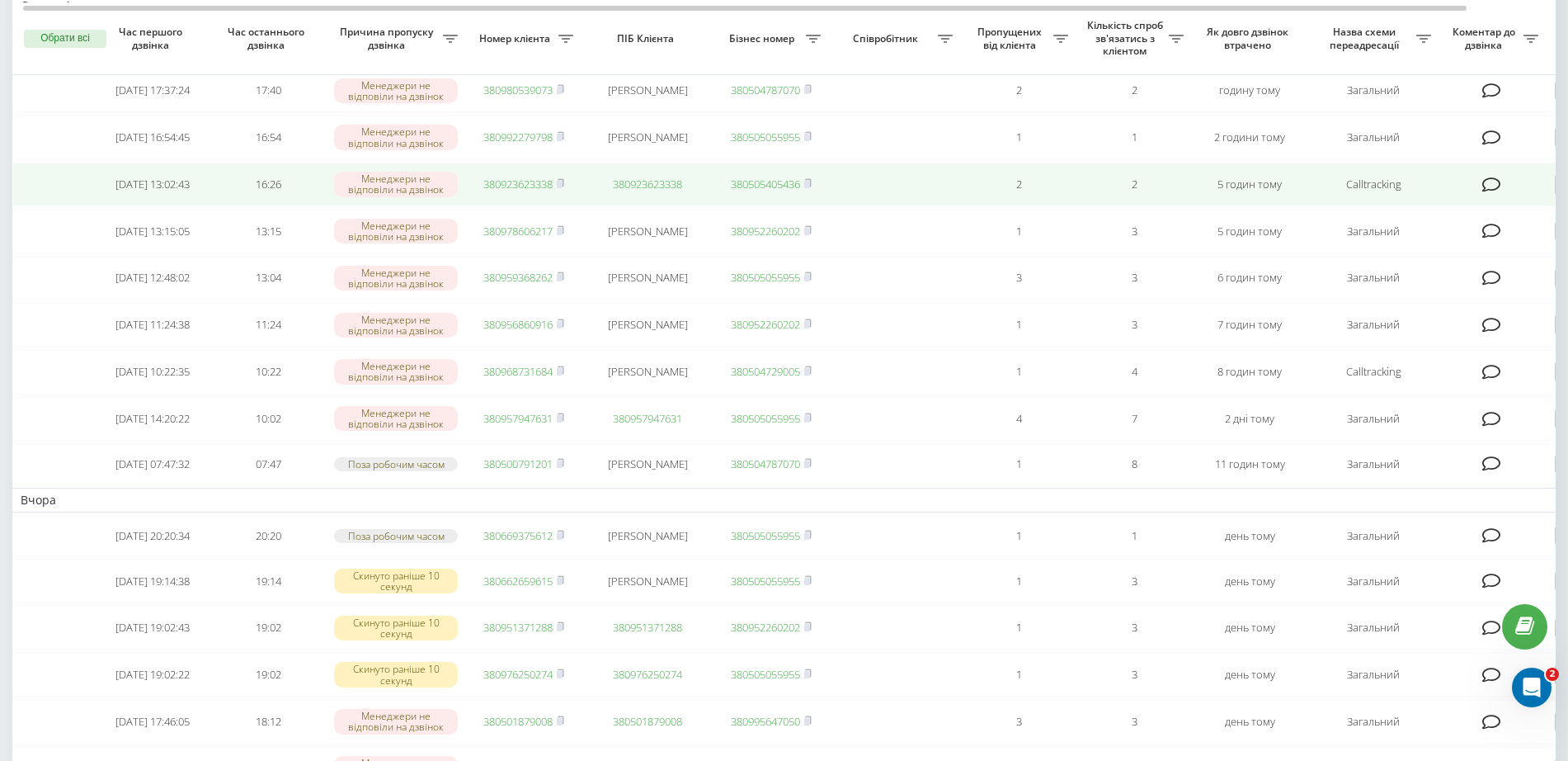
click at [532, 189] on link "380923623338" at bounding box center [518, 183] width 70 height 15
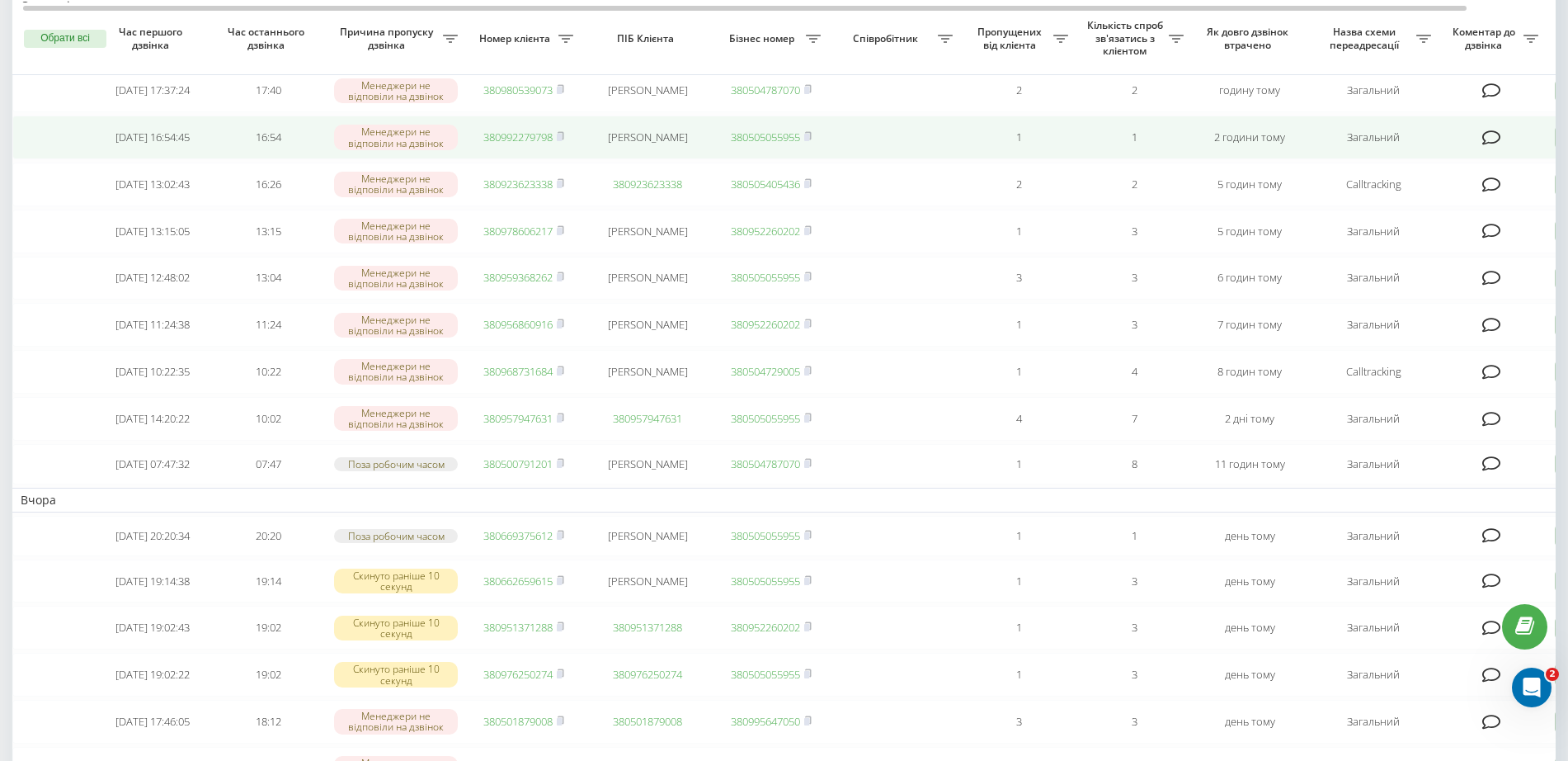
click at [530, 138] on link "380992279798" at bounding box center [518, 137] width 70 height 15
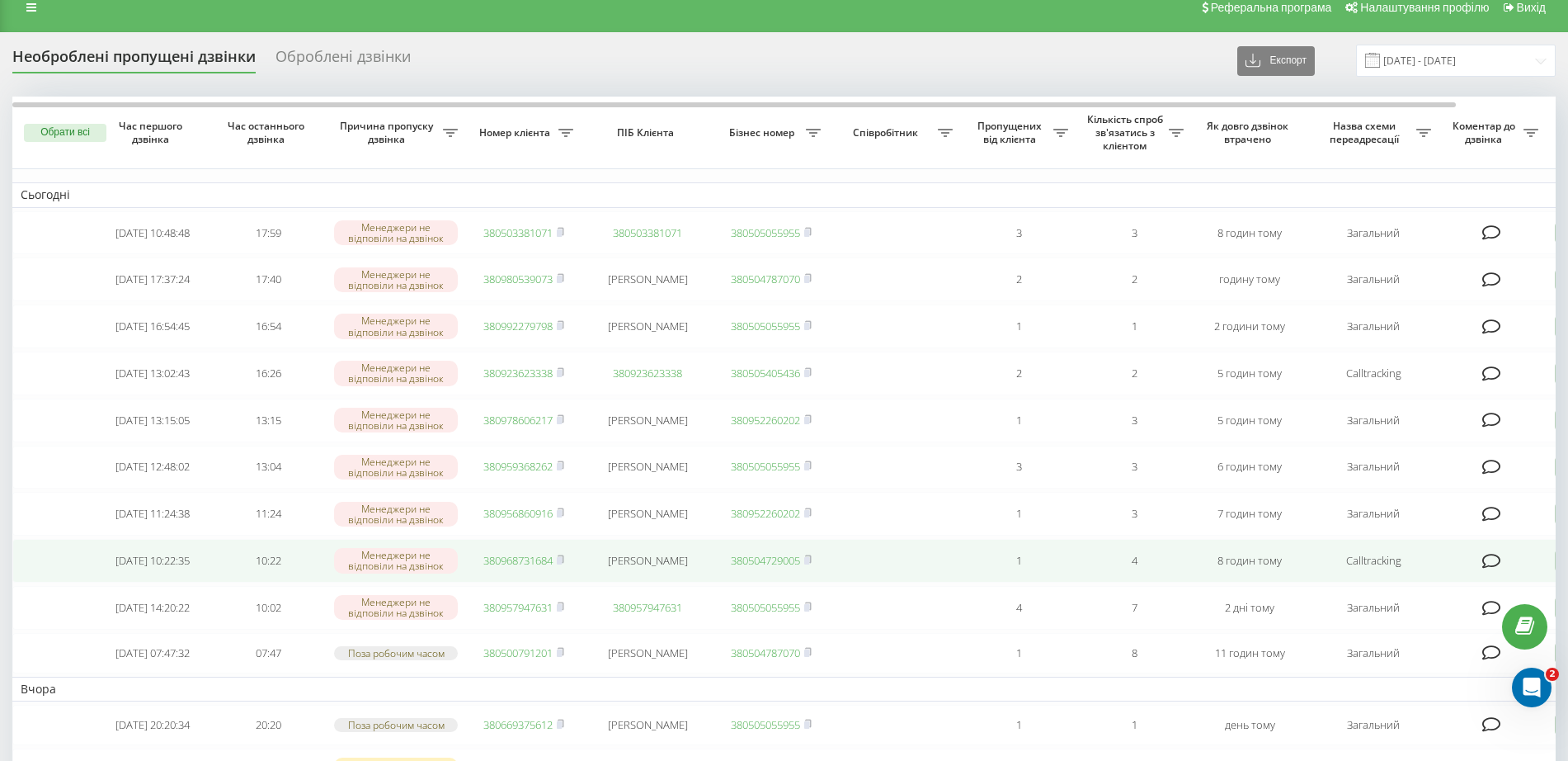
scroll to position [0, 0]
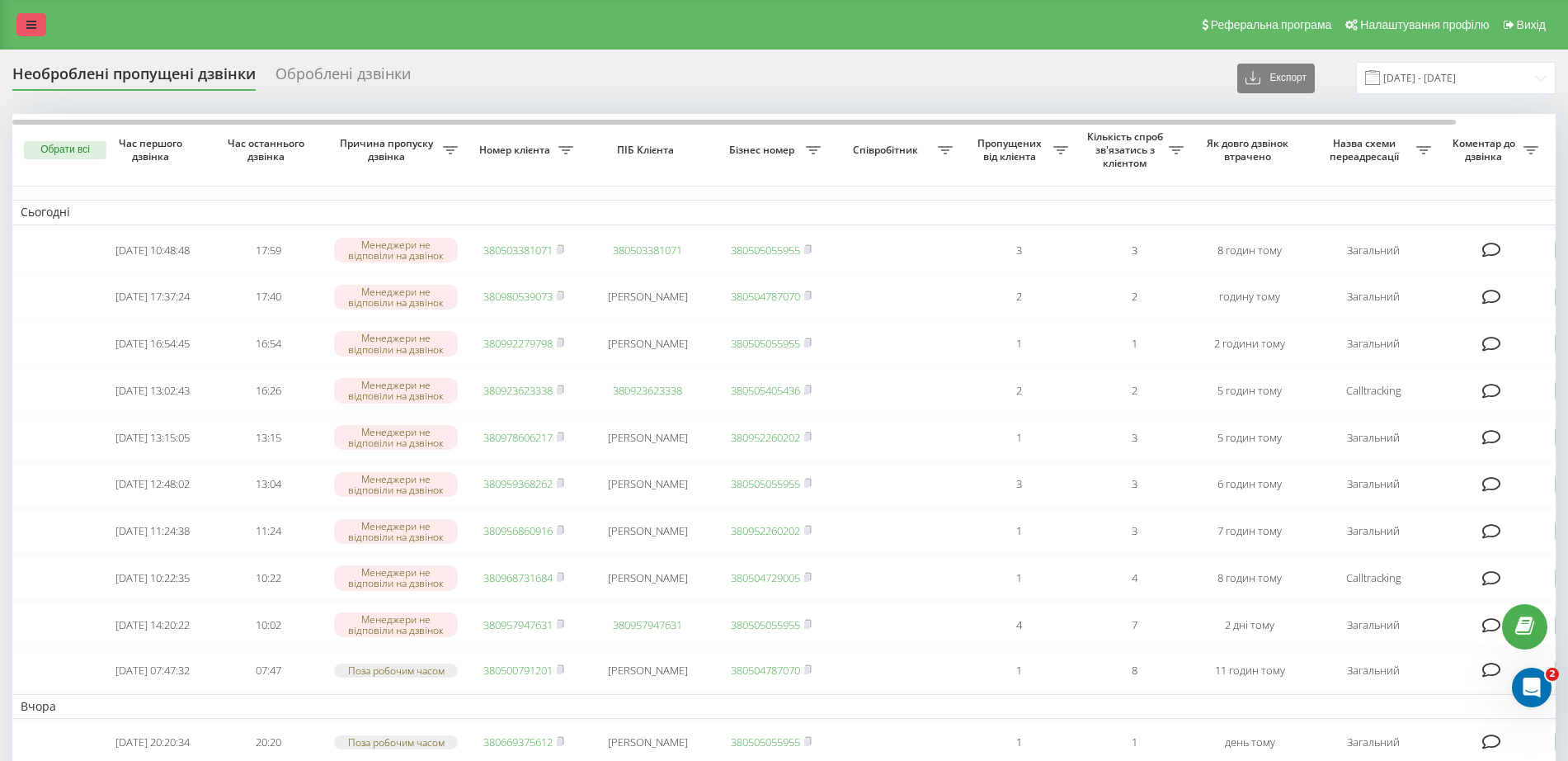
click at [38, 26] on link at bounding box center [31, 24] width 30 height 23
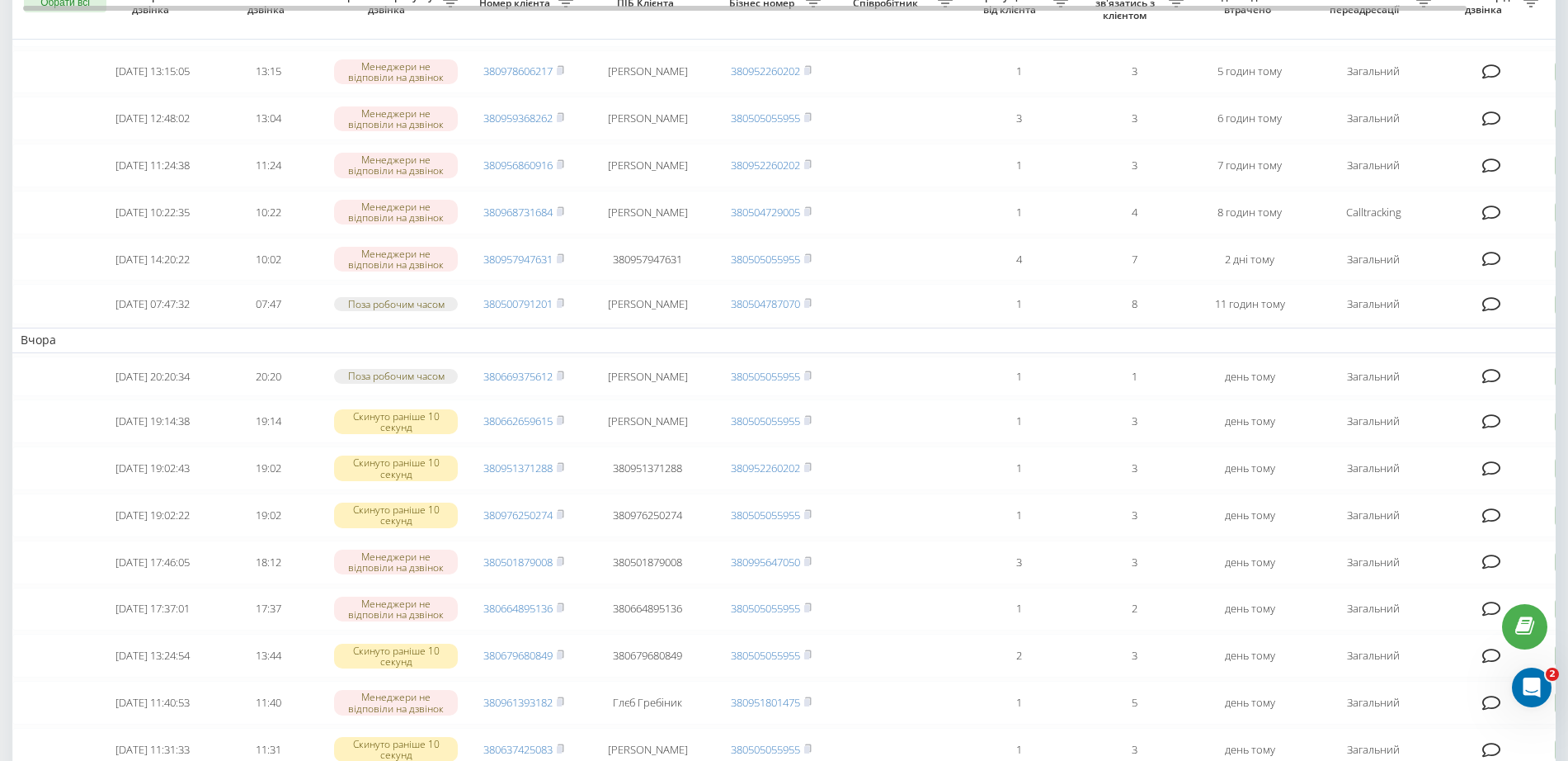
scroll to position [103, 0]
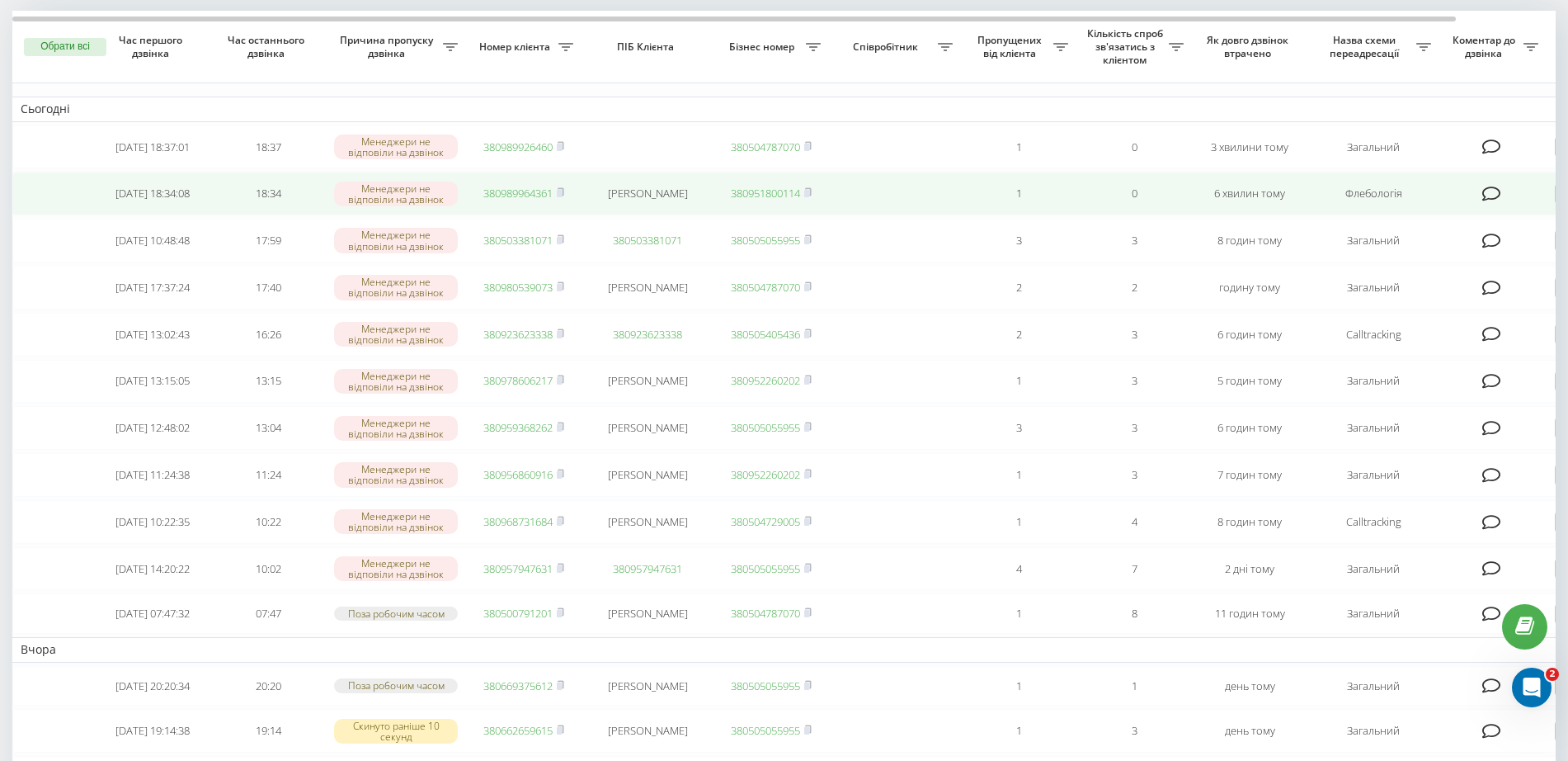
click at [497, 198] on link "380989964361" at bounding box center [518, 193] width 70 height 15
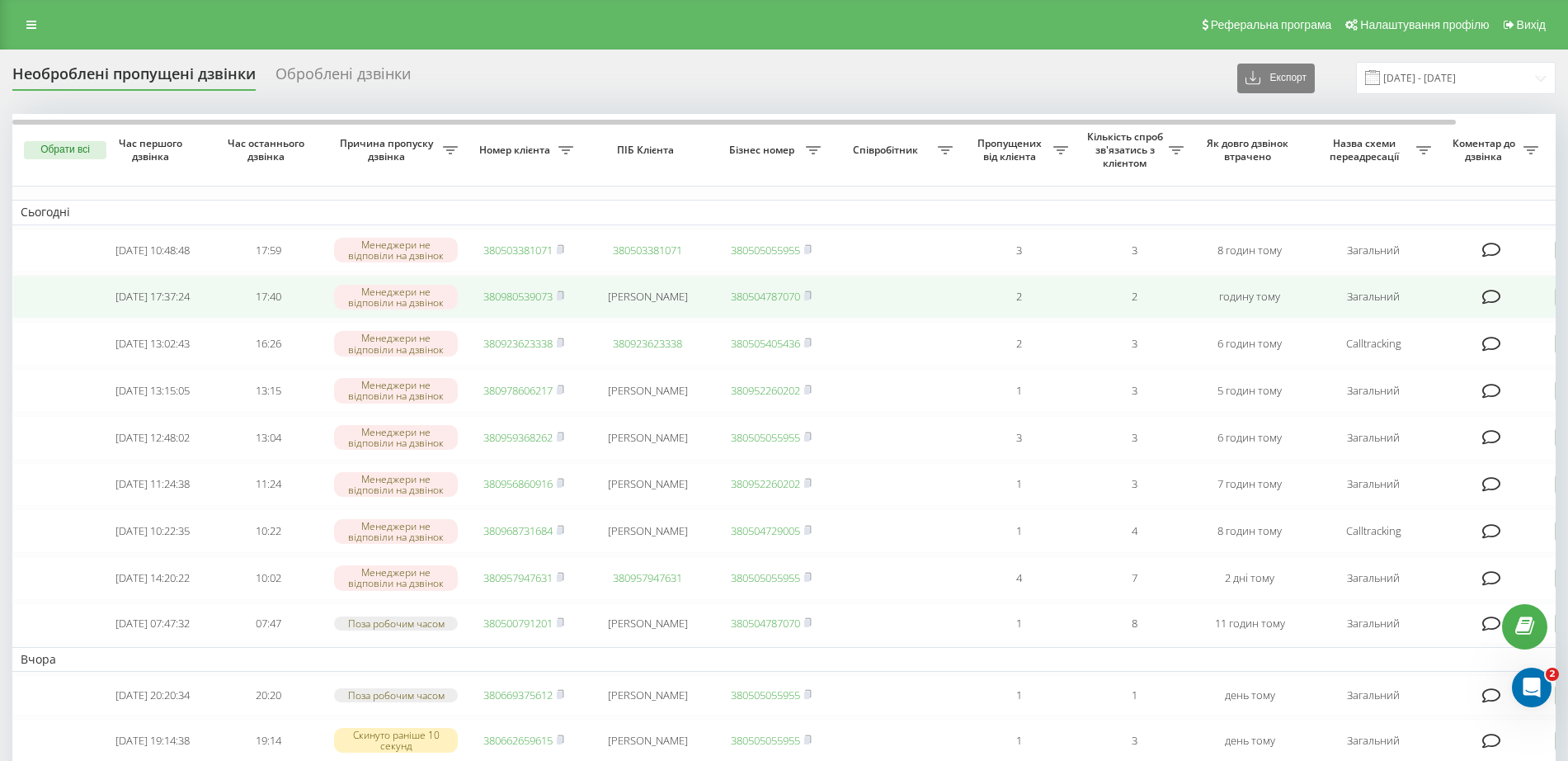
click at [502, 298] on link "380980539073" at bounding box center [518, 296] width 70 height 15
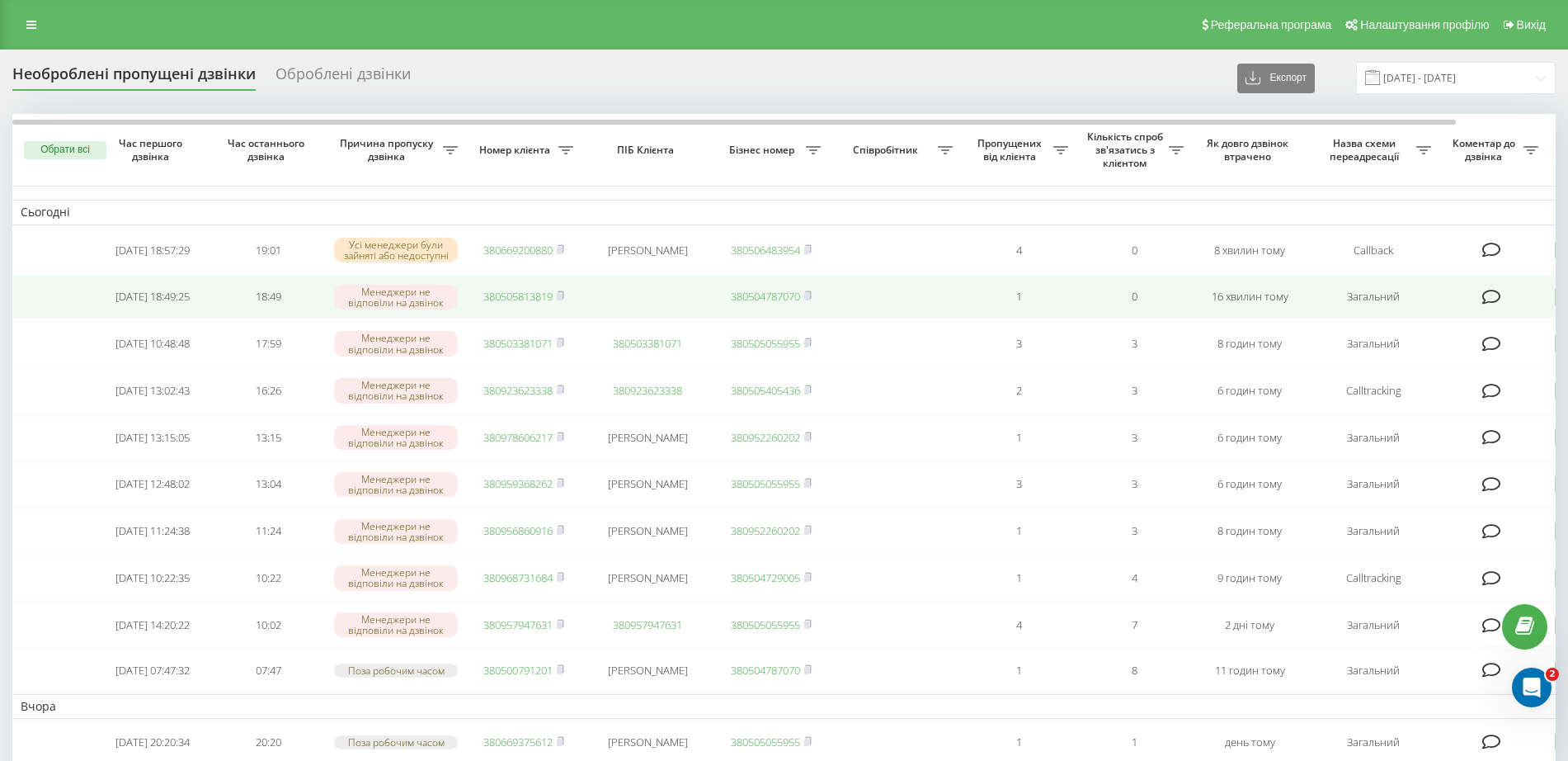
click at [507, 294] on link "380505813819" at bounding box center [518, 296] width 70 height 15
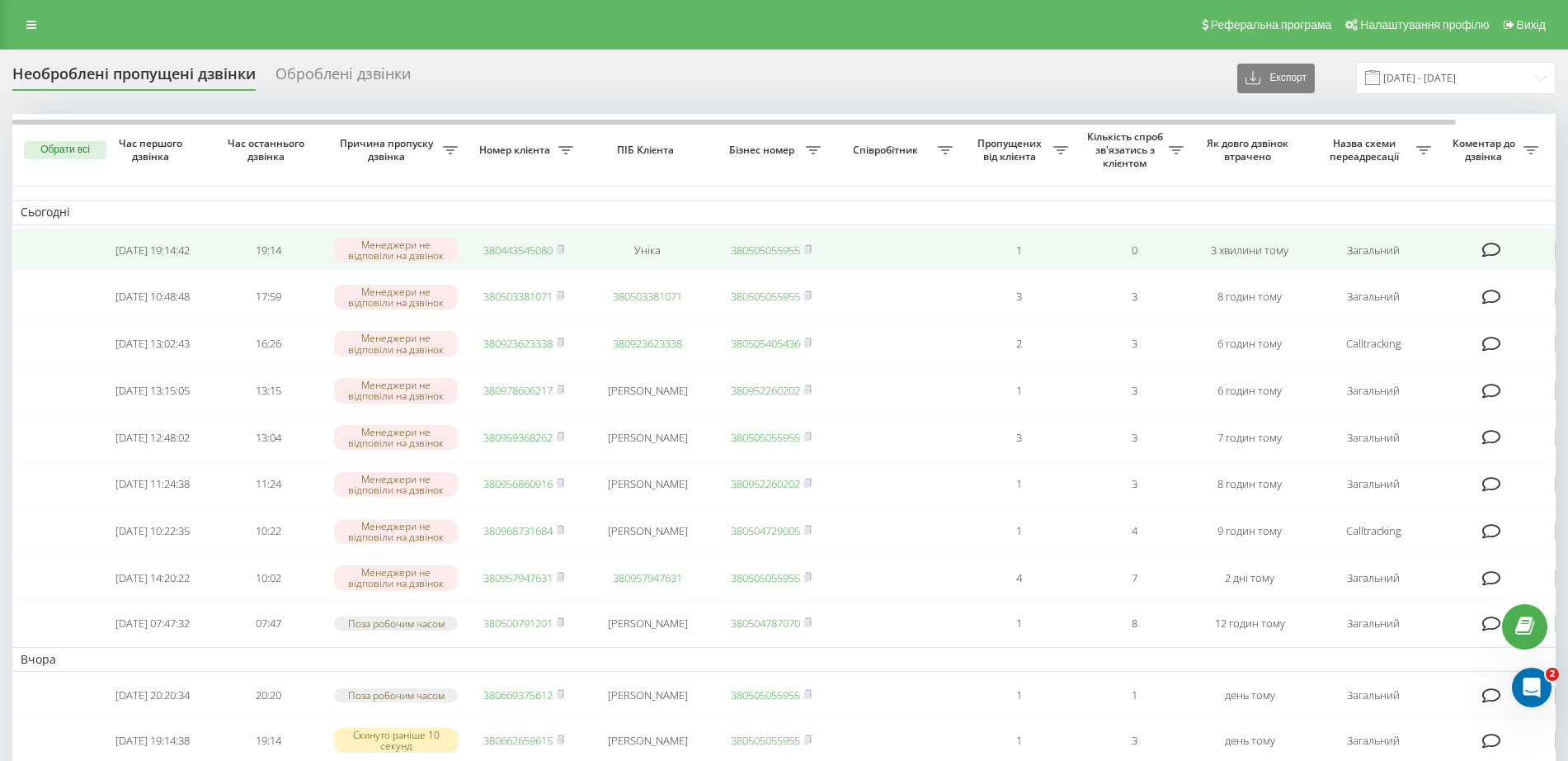
click at [507, 250] on link "380443545080" at bounding box center [518, 249] width 70 height 15
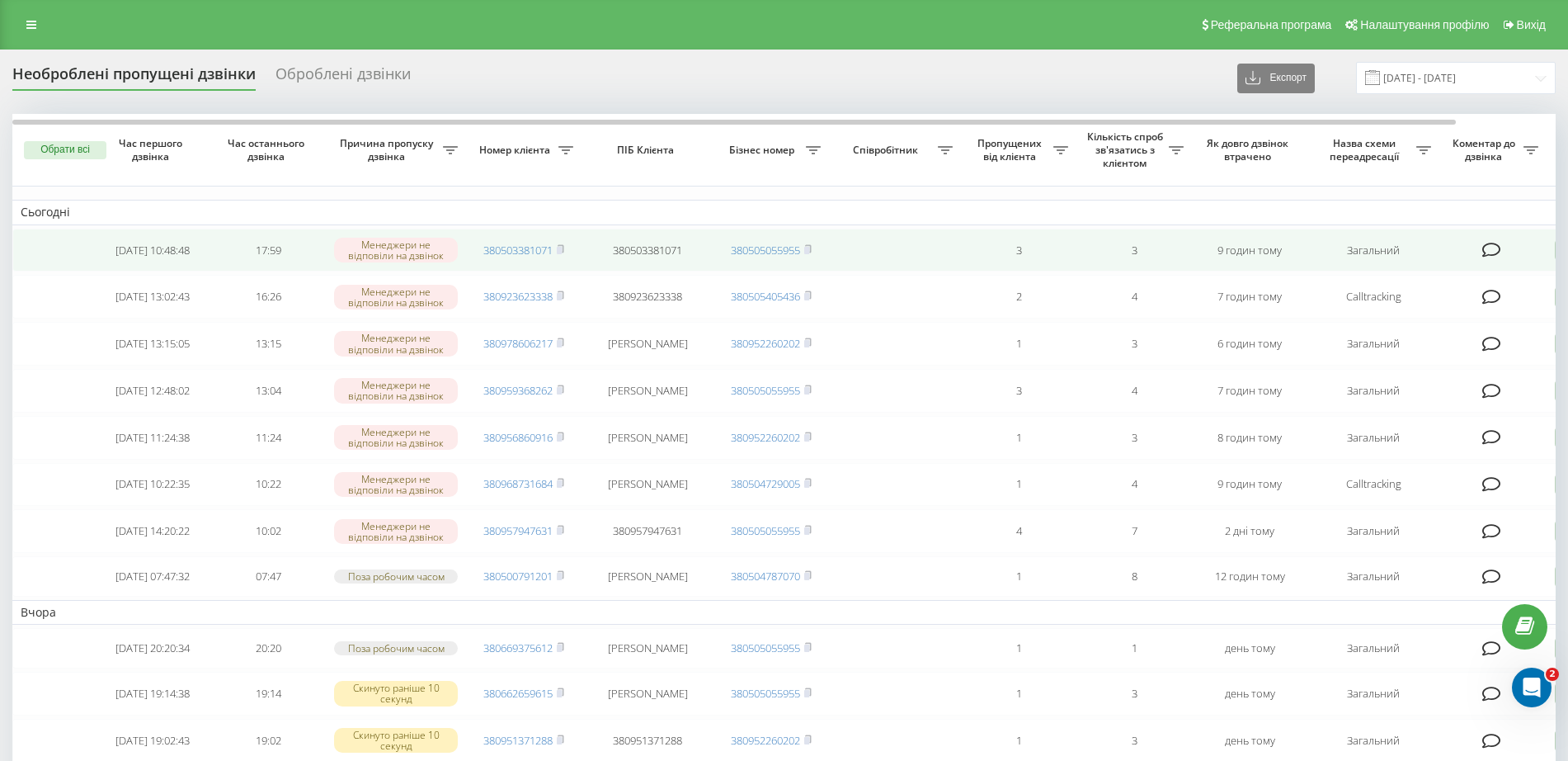
click at [1497, 250] on icon at bounding box center [1491, 249] width 19 height 16
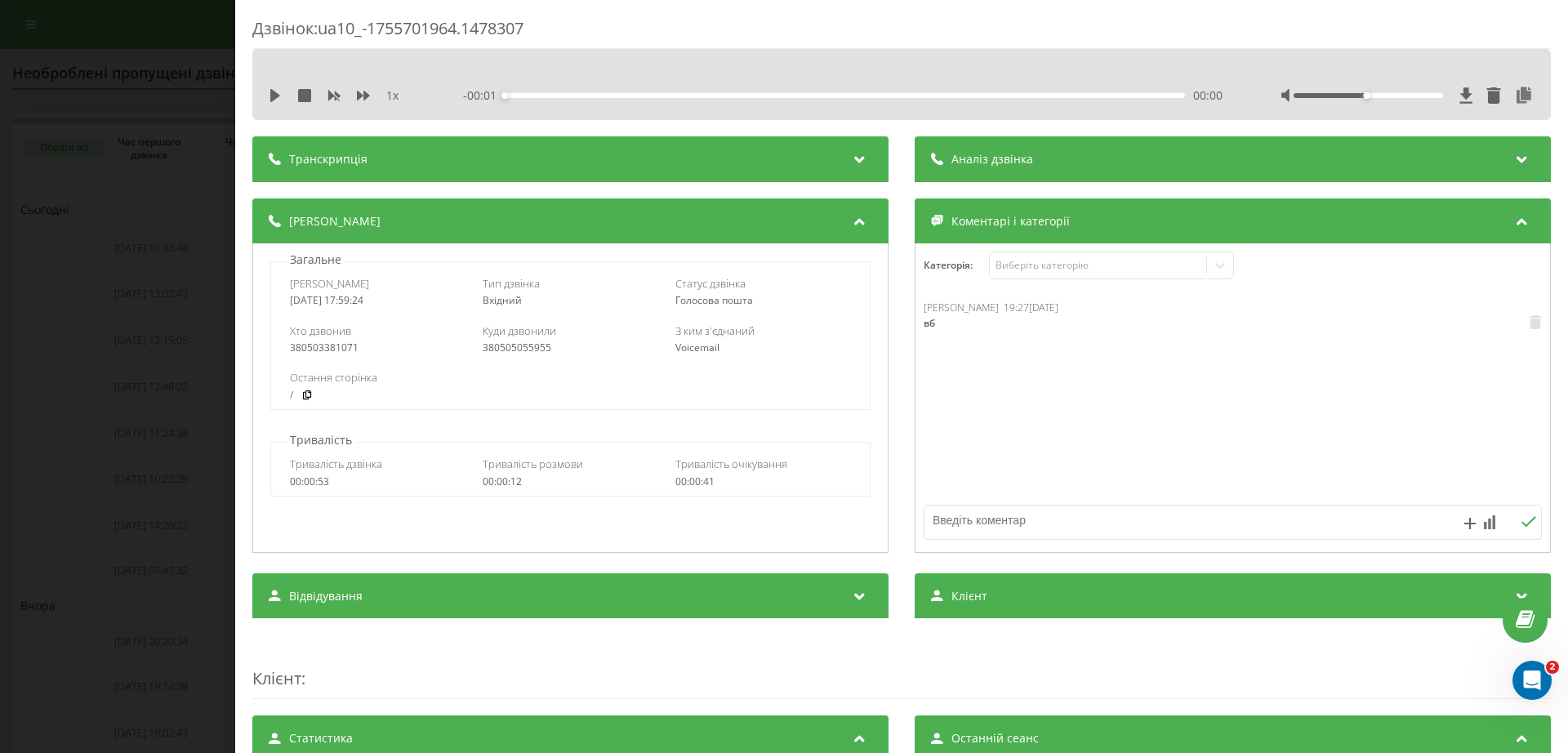
click at [78, 276] on div "Дзвінок : ua10_-1755701964.1478307 1 x - 00:01 00:00 00:00 Транскрипція Для AI-…" at bounding box center [784, 376] width 1568 height 753
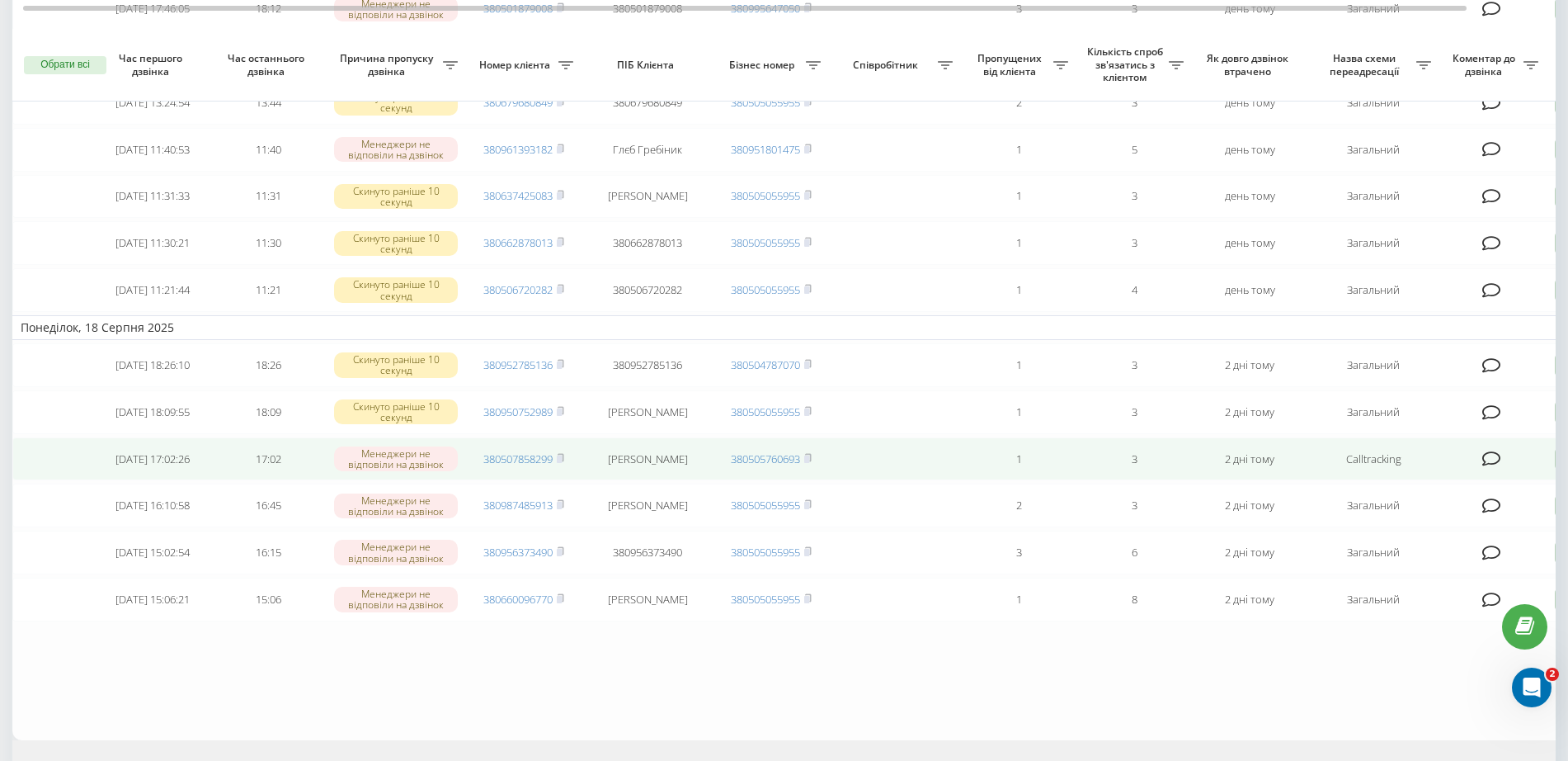
scroll to position [1024, 0]
